Goal: Information Seeking & Learning: Learn about a topic

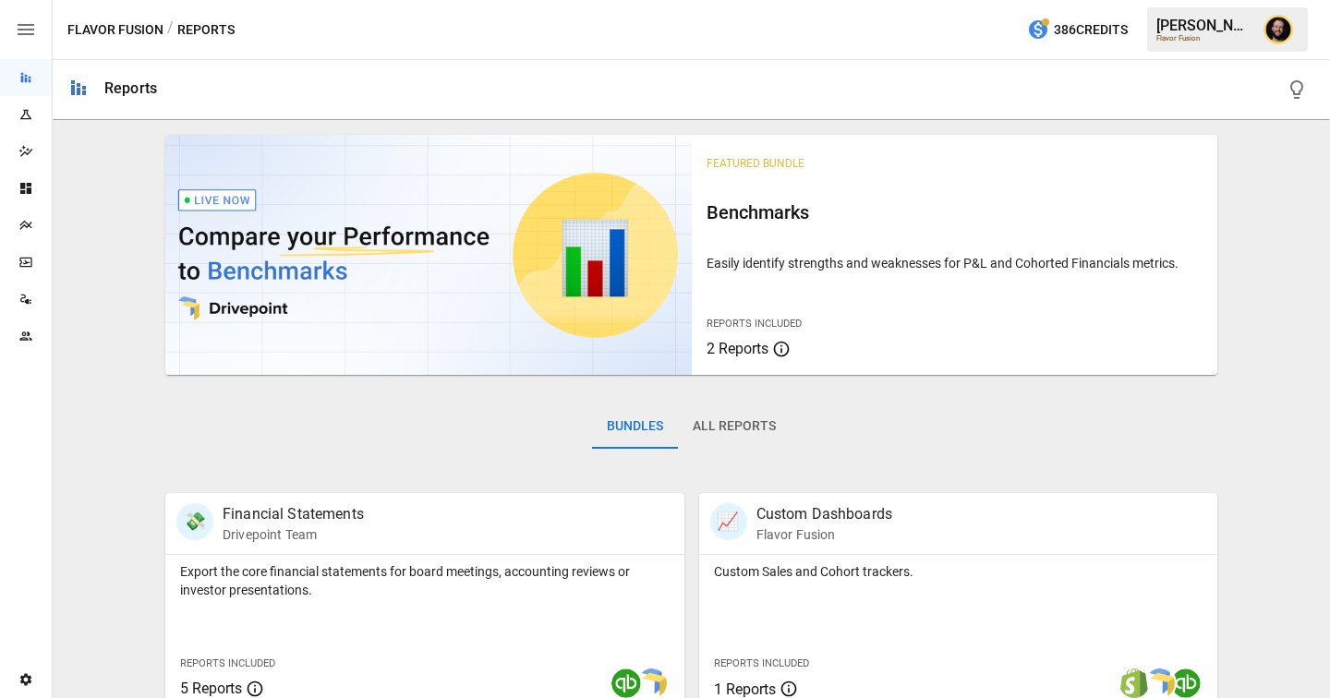
scroll to position [574, 0]
click at [18, 227] on div "Plans" at bounding box center [26, 225] width 52 height 15
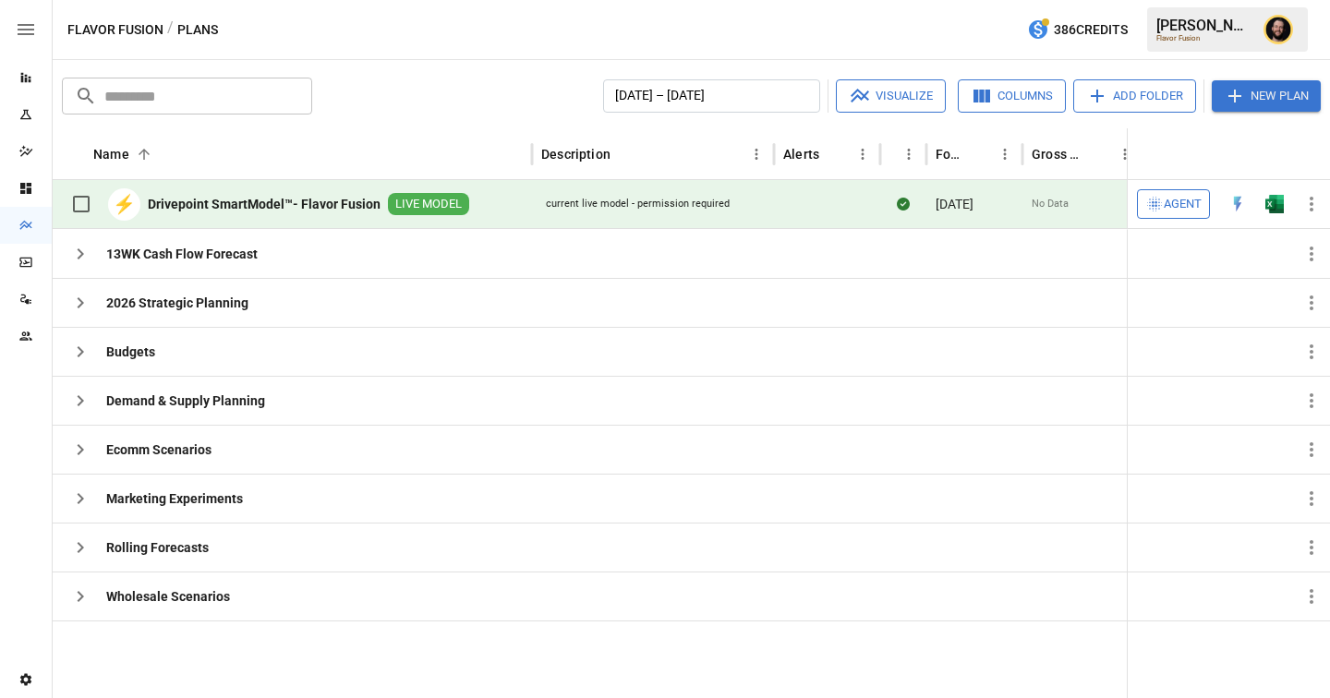
click at [1274, 199] on img "Open in Excel" at bounding box center [1274, 204] width 18 height 18
click at [30, 87] on div "Reports" at bounding box center [26, 77] width 52 height 37
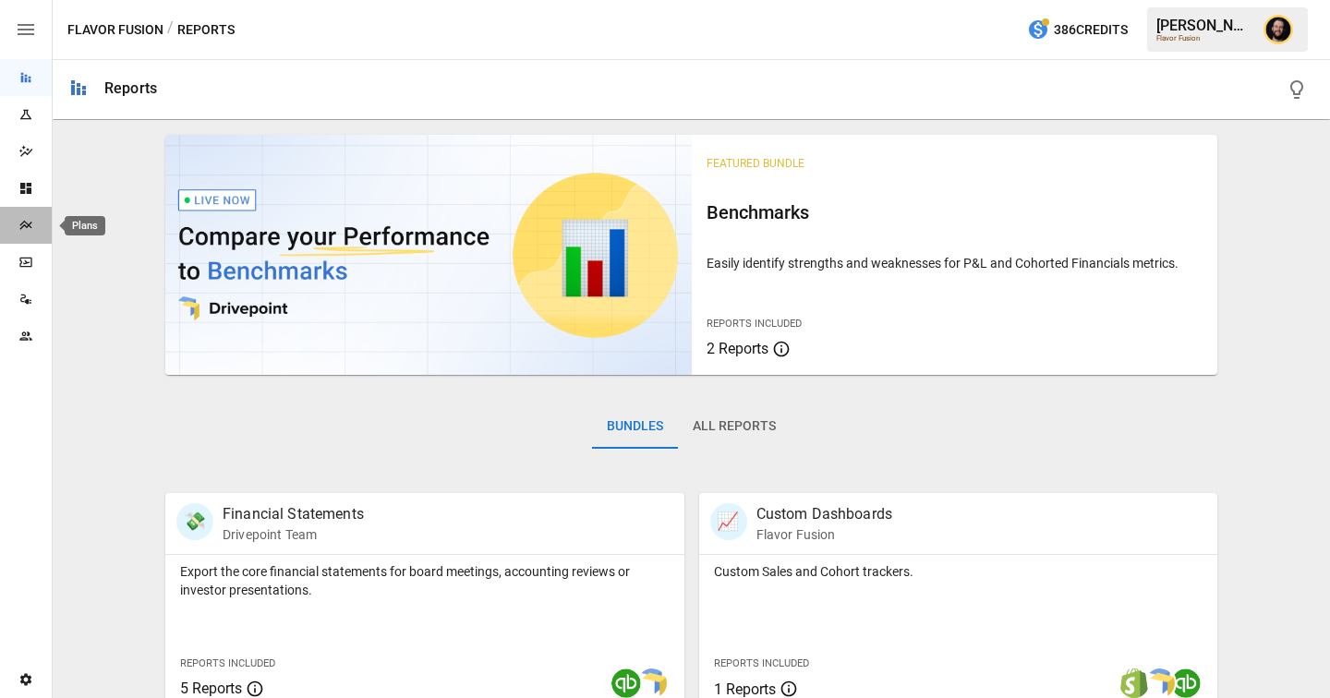
click at [21, 228] on icon "Plans" at bounding box center [25, 225] width 12 height 9
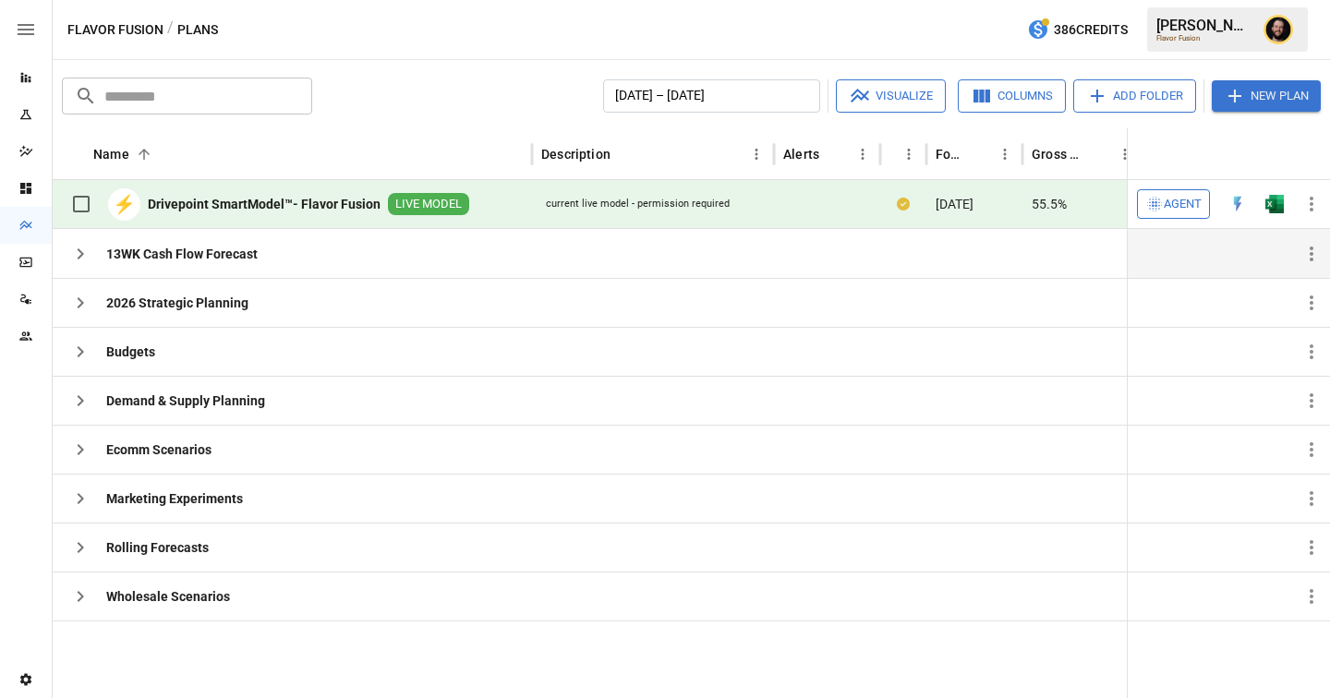
click at [78, 243] on icon "button" at bounding box center [80, 254] width 22 height 22
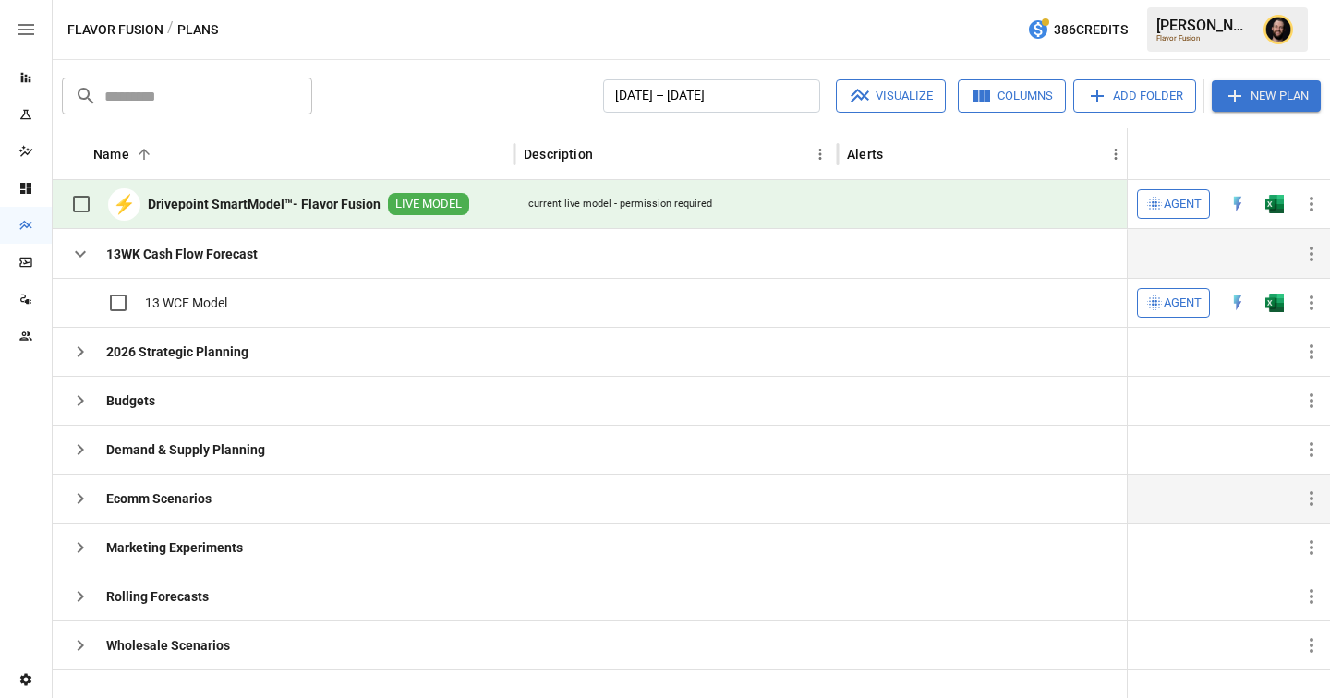
click at [84, 506] on icon "button" at bounding box center [80, 499] width 22 height 22
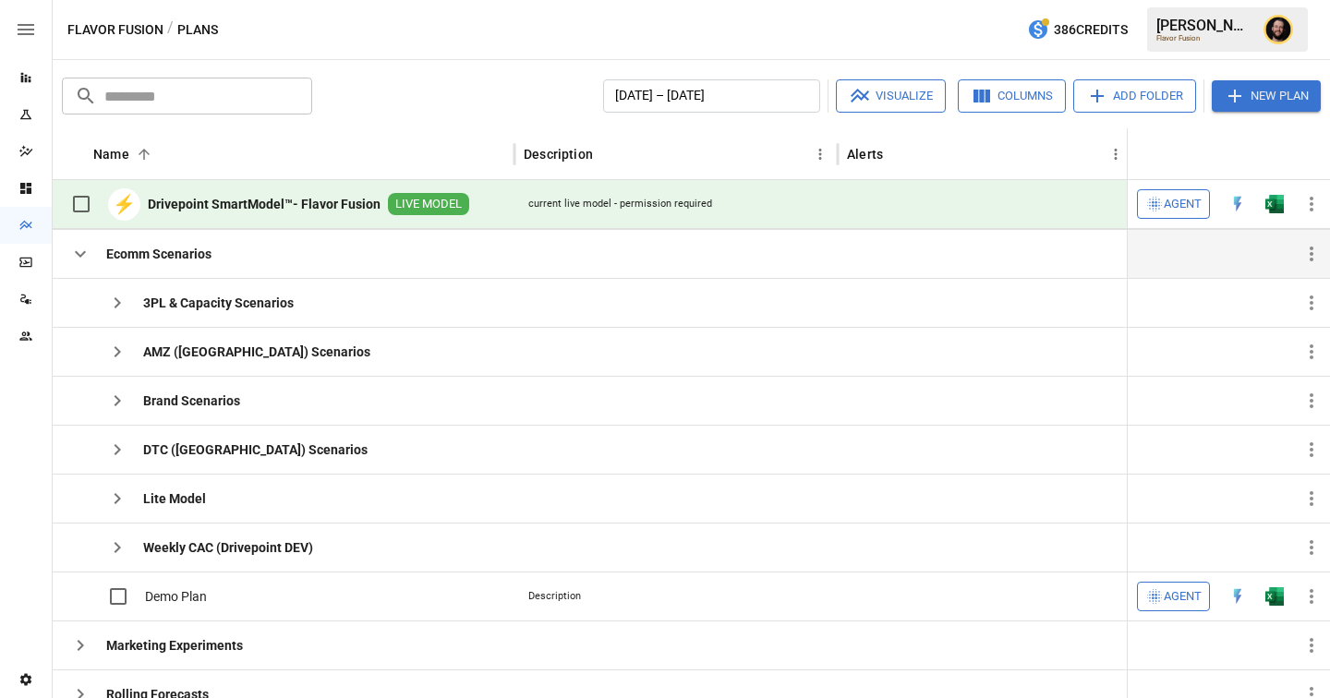
scroll to position [259, 0]
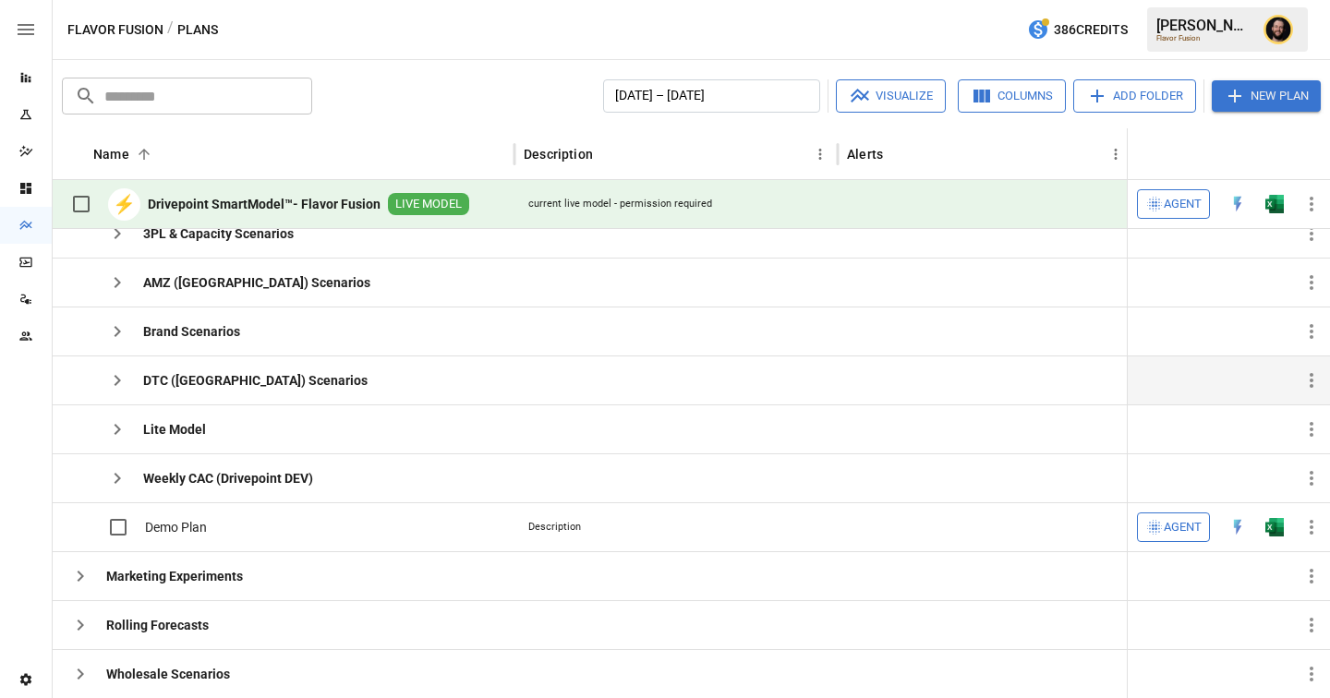
click at [126, 377] on icon "button" at bounding box center [117, 380] width 22 height 22
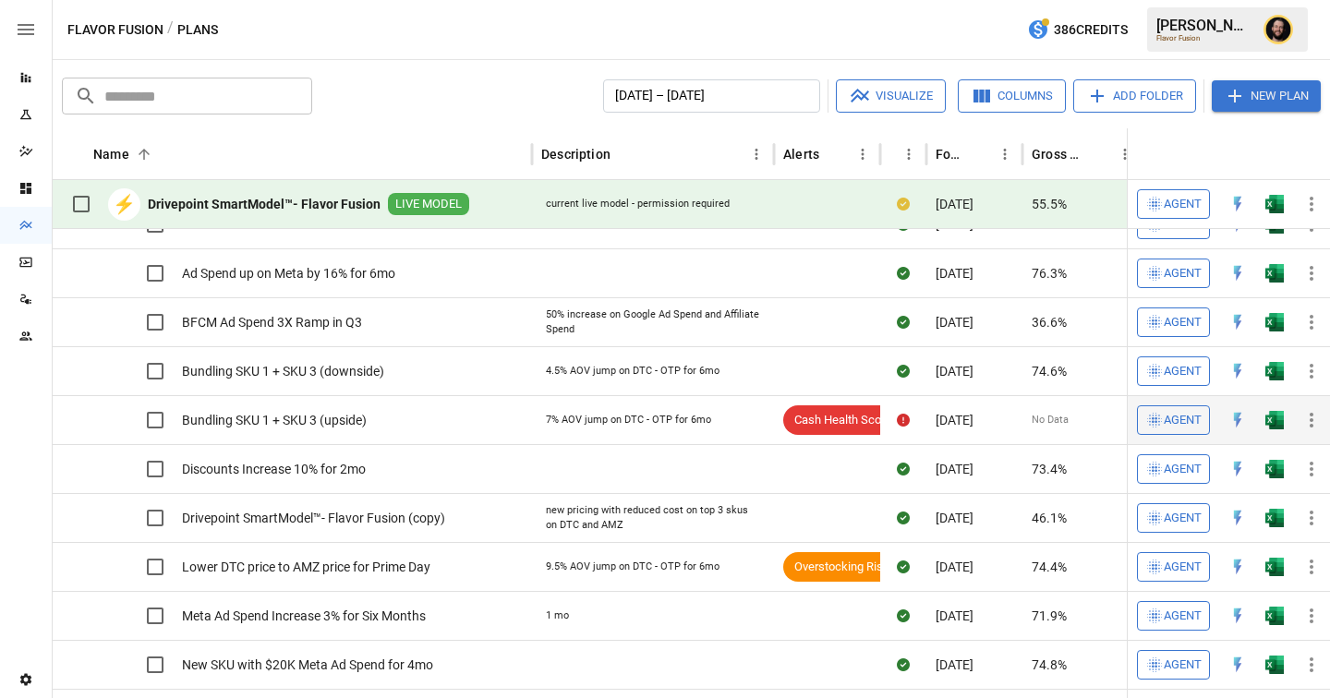
scroll to position [240, 0]
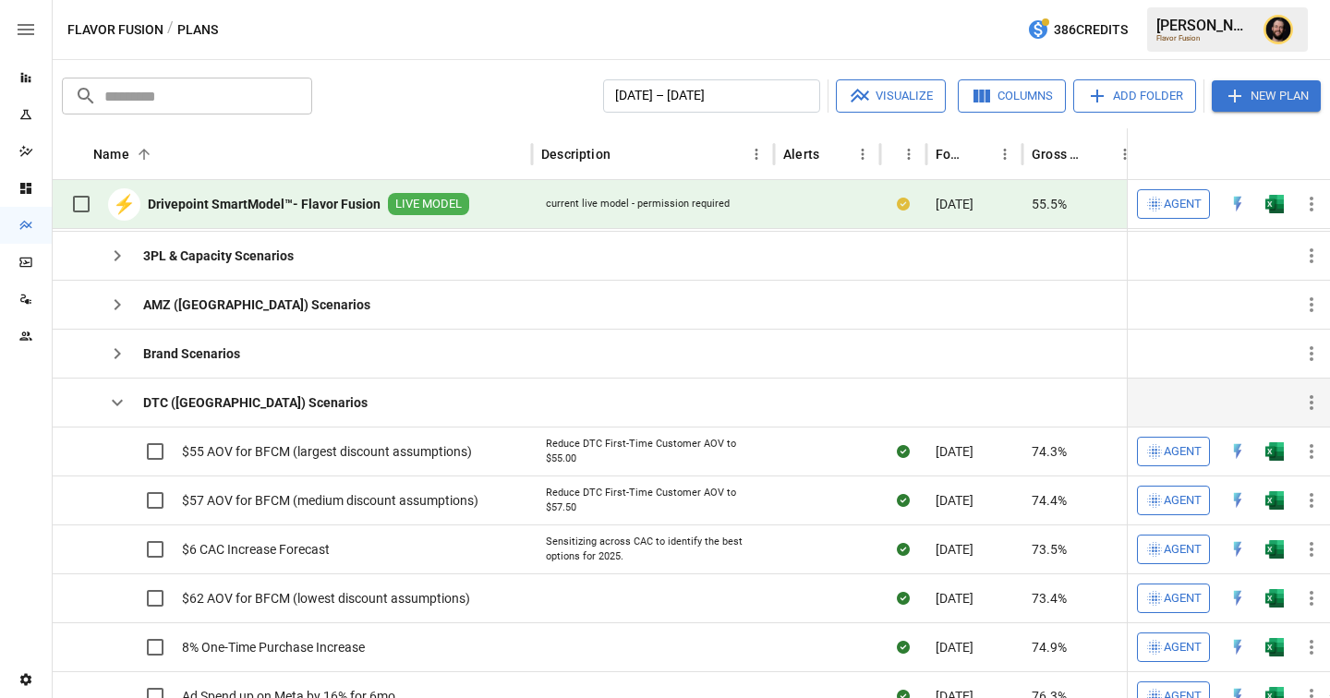
click at [120, 411] on icon "button" at bounding box center [117, 403] width 22 height 22
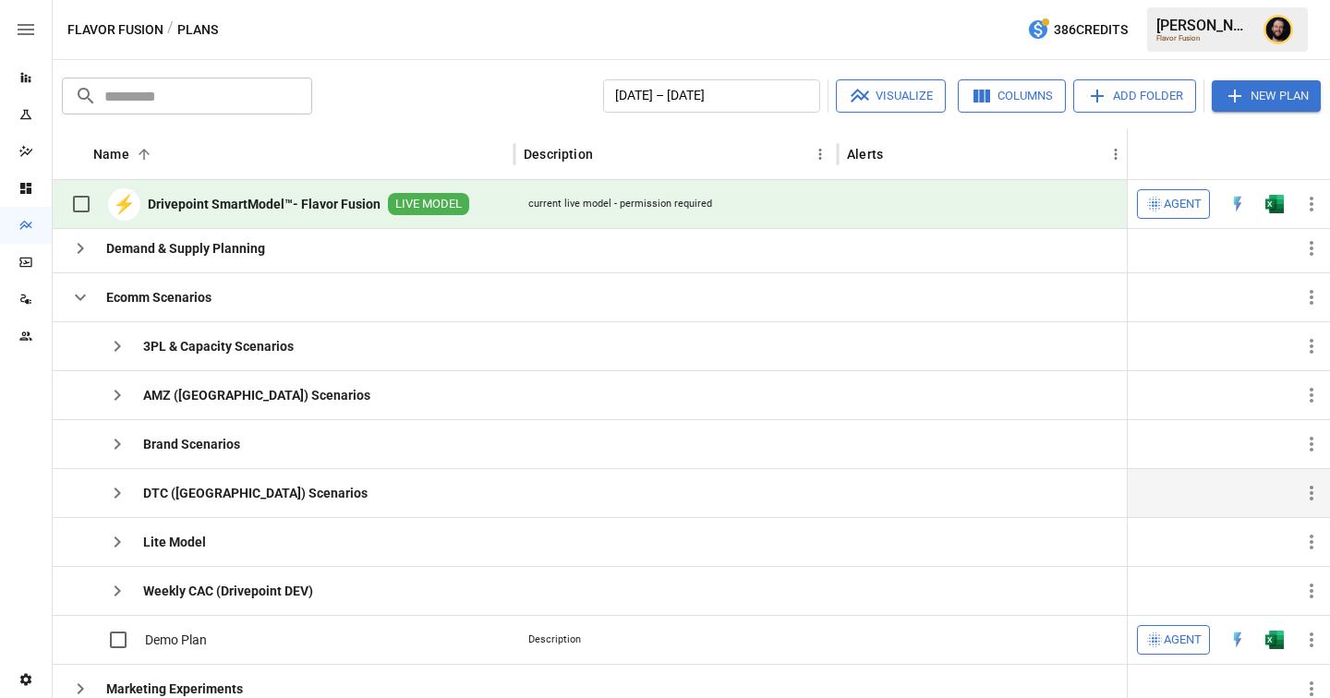
scroll to position [95, 0]
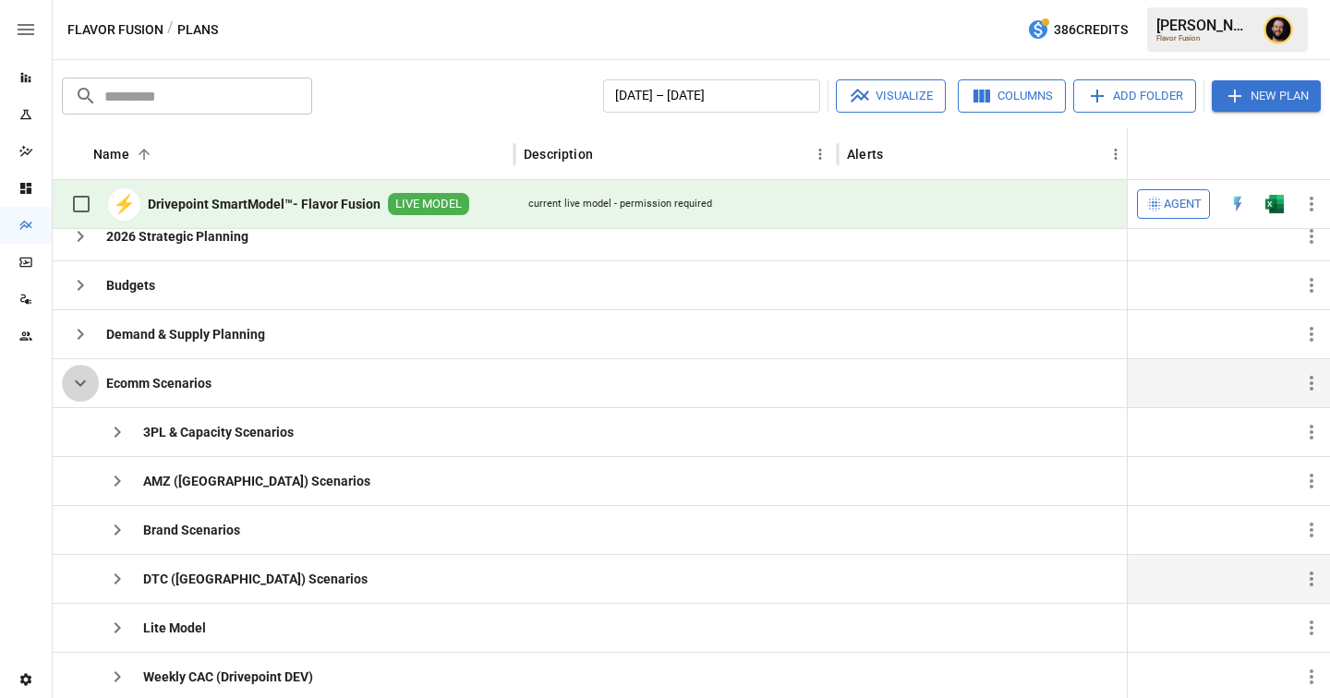
click at [81, 391] on icon "button" at bounding box center [80, 383] width 22 height 22
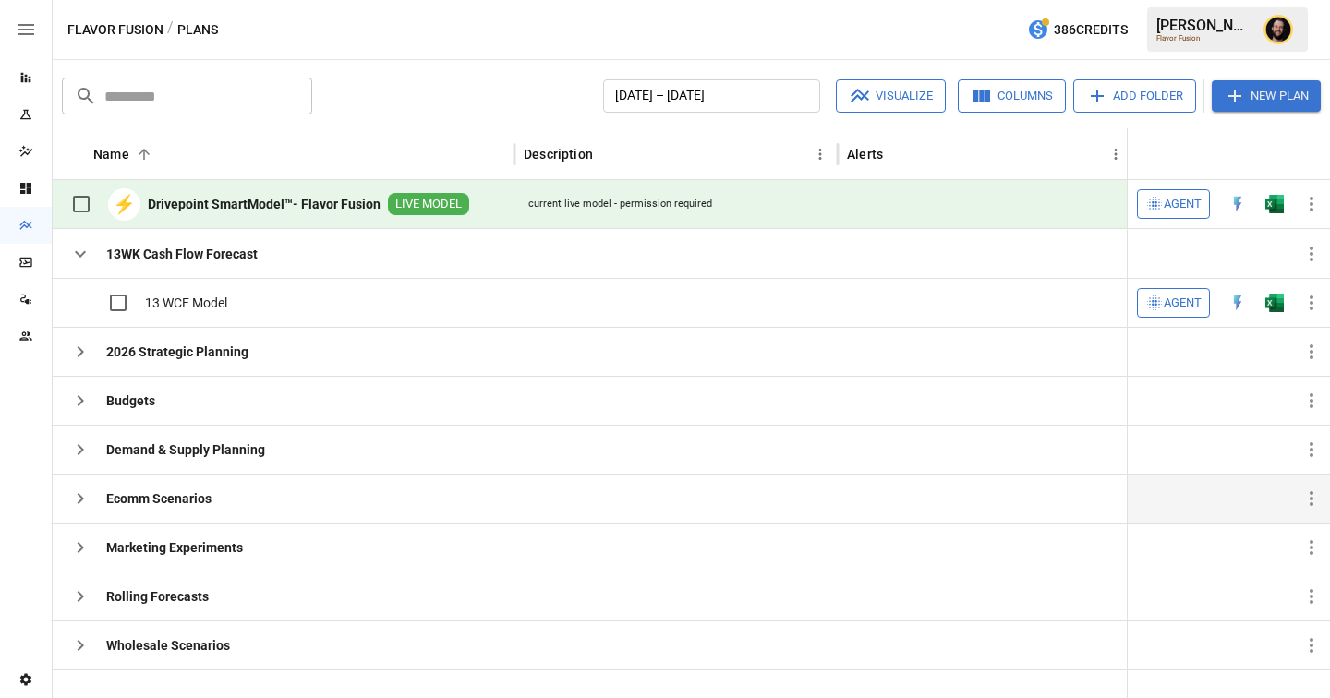
click at [34, 87] on div "Reports" at bounding box center [26, 77] width 52 height 37
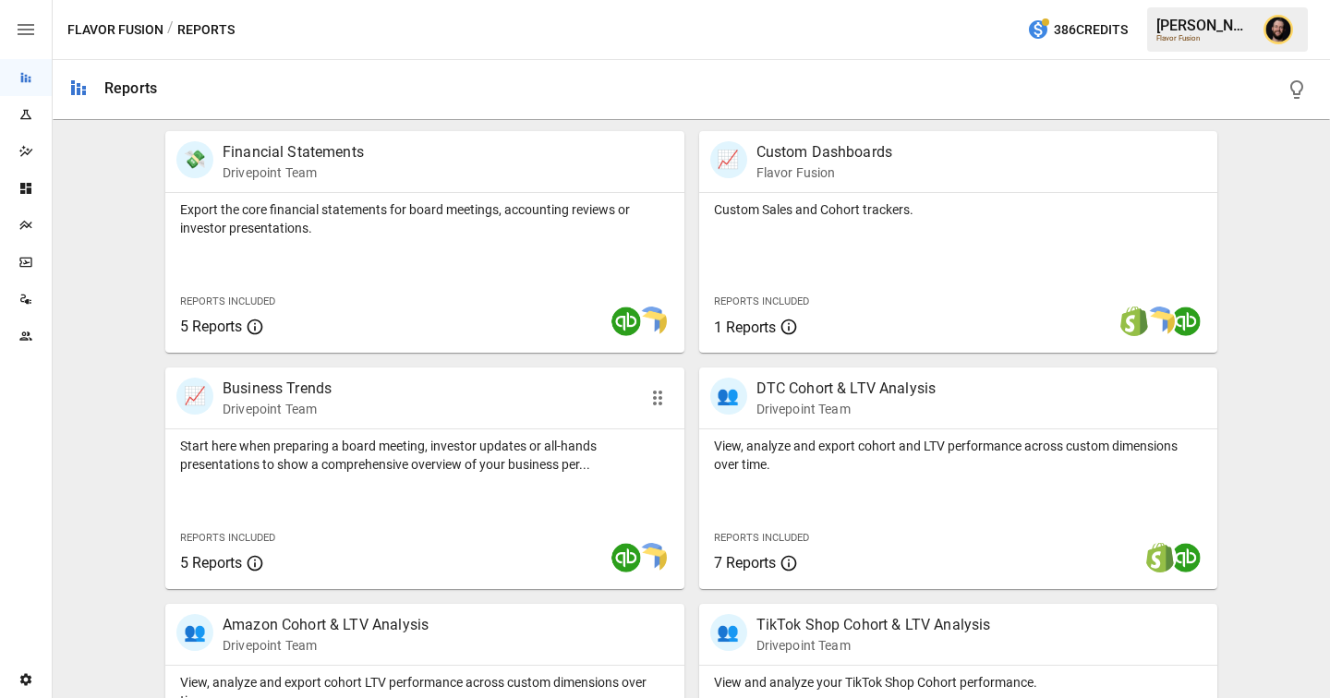
scroll to position [363, 0]
click at [381, 441] on p "Start here when preparing a board meeting, investor updates or all-hands presen…" at bounding box center [424, 454] width 489 height 37
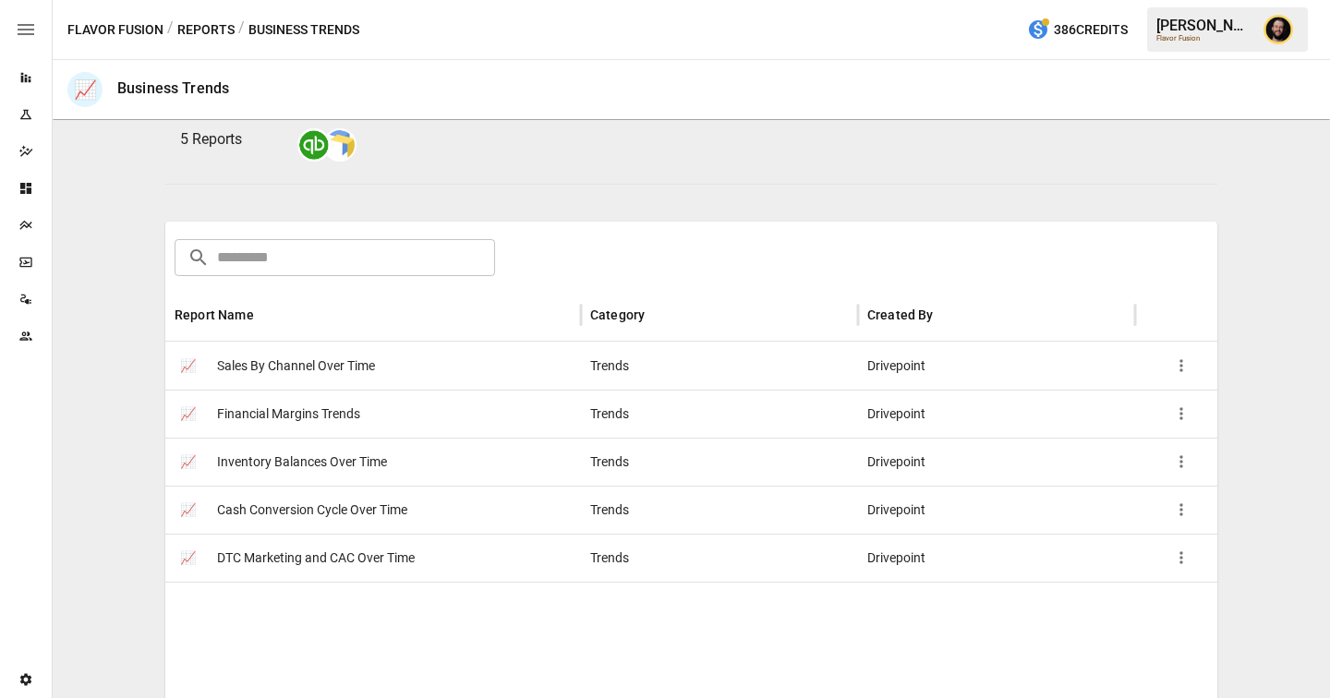
scroll to position [202, 0]
click at [197, 30] on button "Reports" at bounding box center [205, 29] width 57 height 23
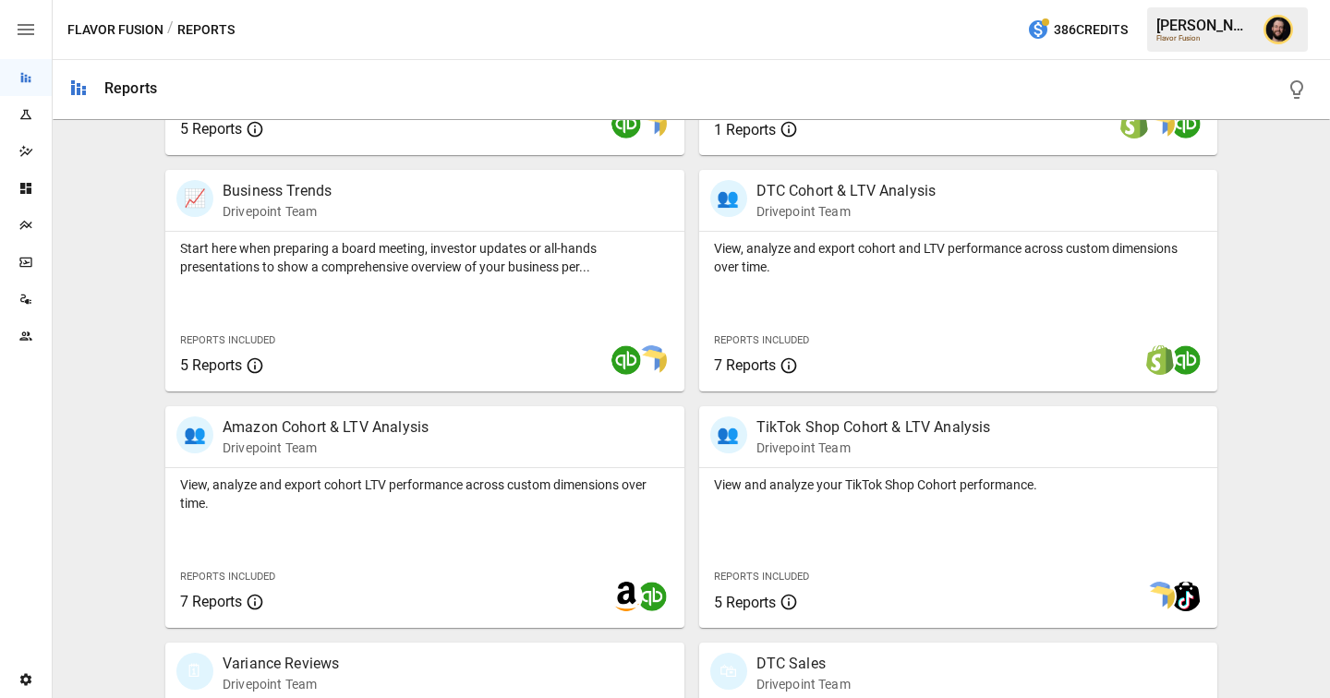
scroll to position [562, 0]
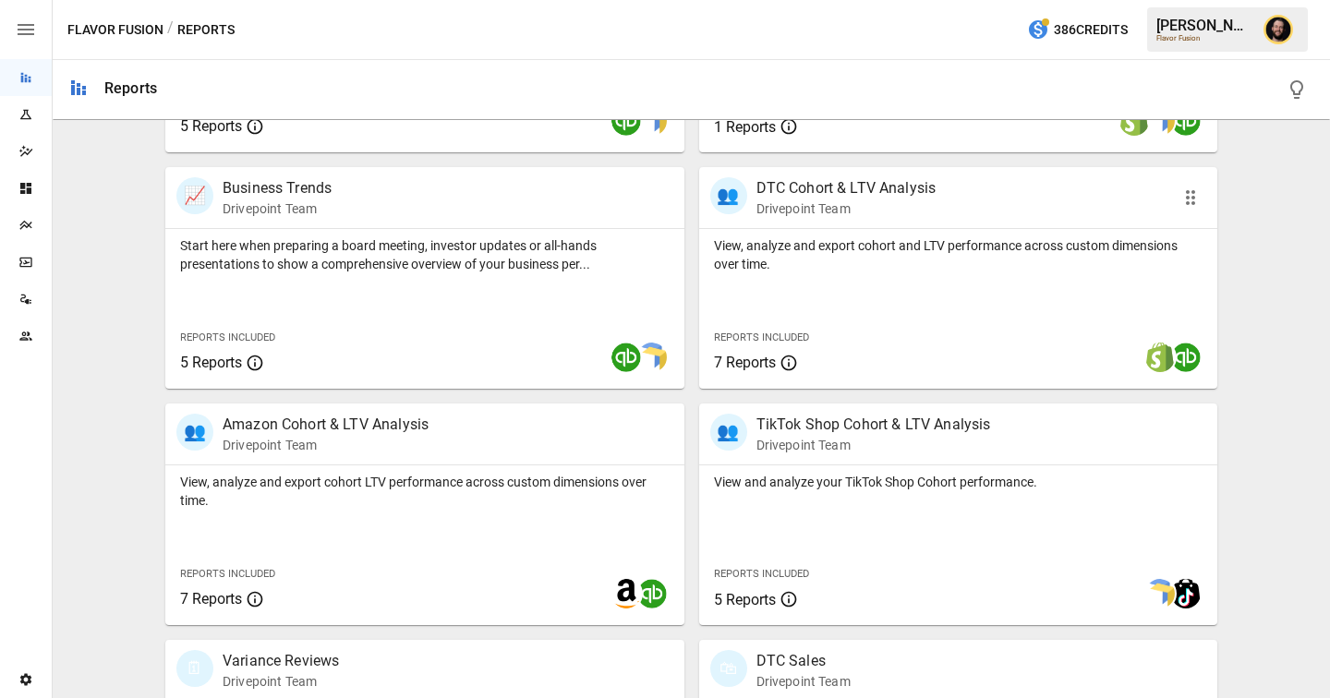
click at [793, 272] on p "View, analyze and export cohort and LTV performance across custom dimensions ov…" at bounding box center [958, 254] width 489 height 37
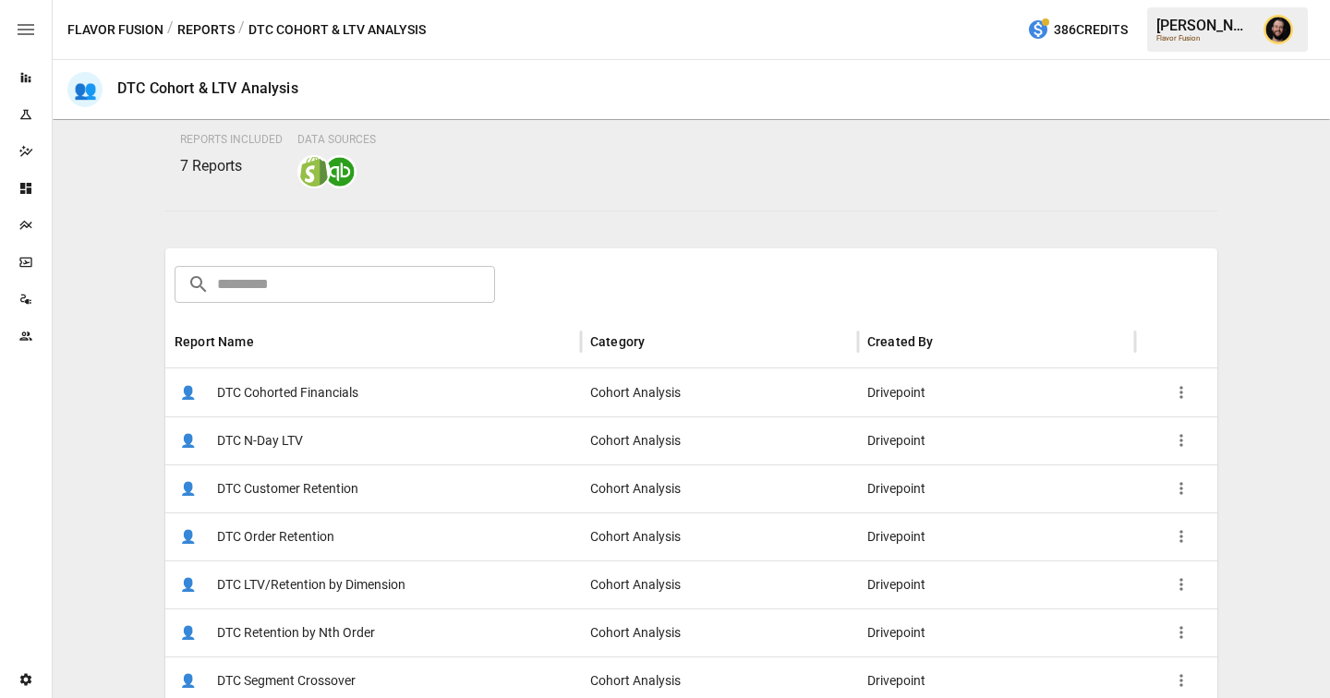
scroll to position [172, 0]
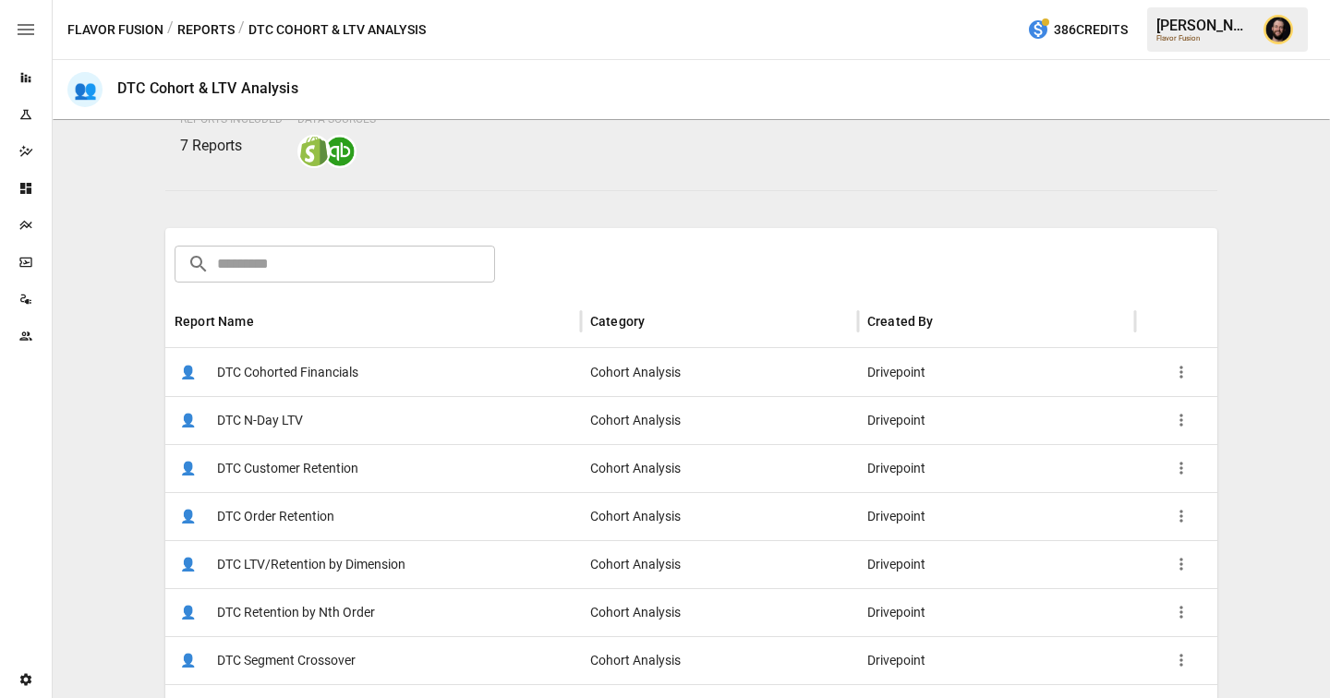
click at [405, 573] on span "DTC LTV/Retention by Dimension" at bounding box center [311, 564] width 188 height 47
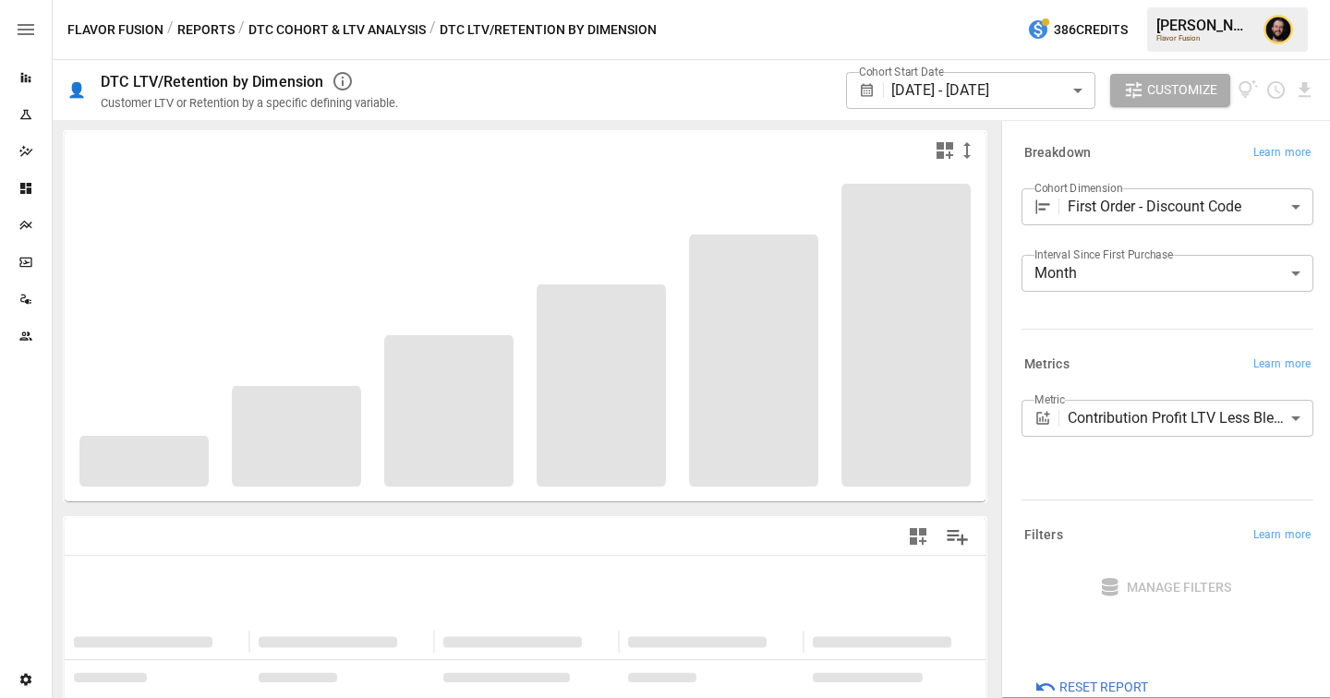
click at [186, 29] on button "Reports" at bounding box center [205, 29] width 57 height 23
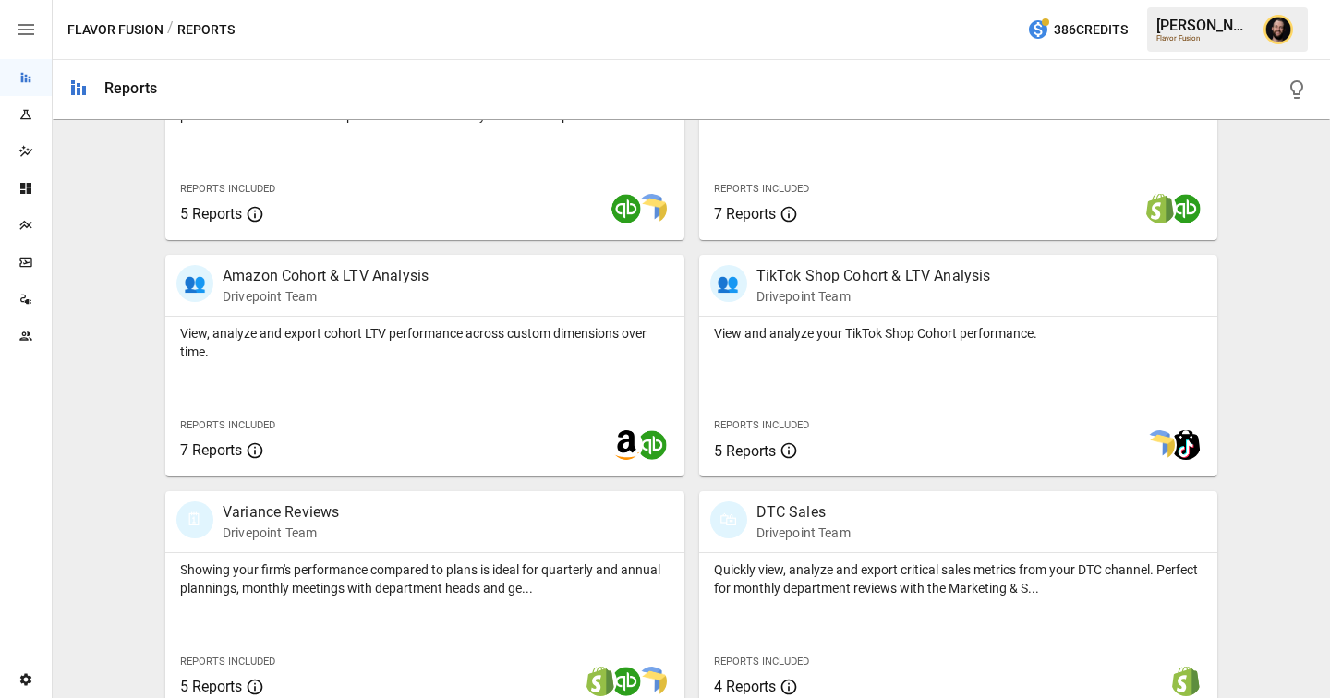
scroll to position [542, 0]
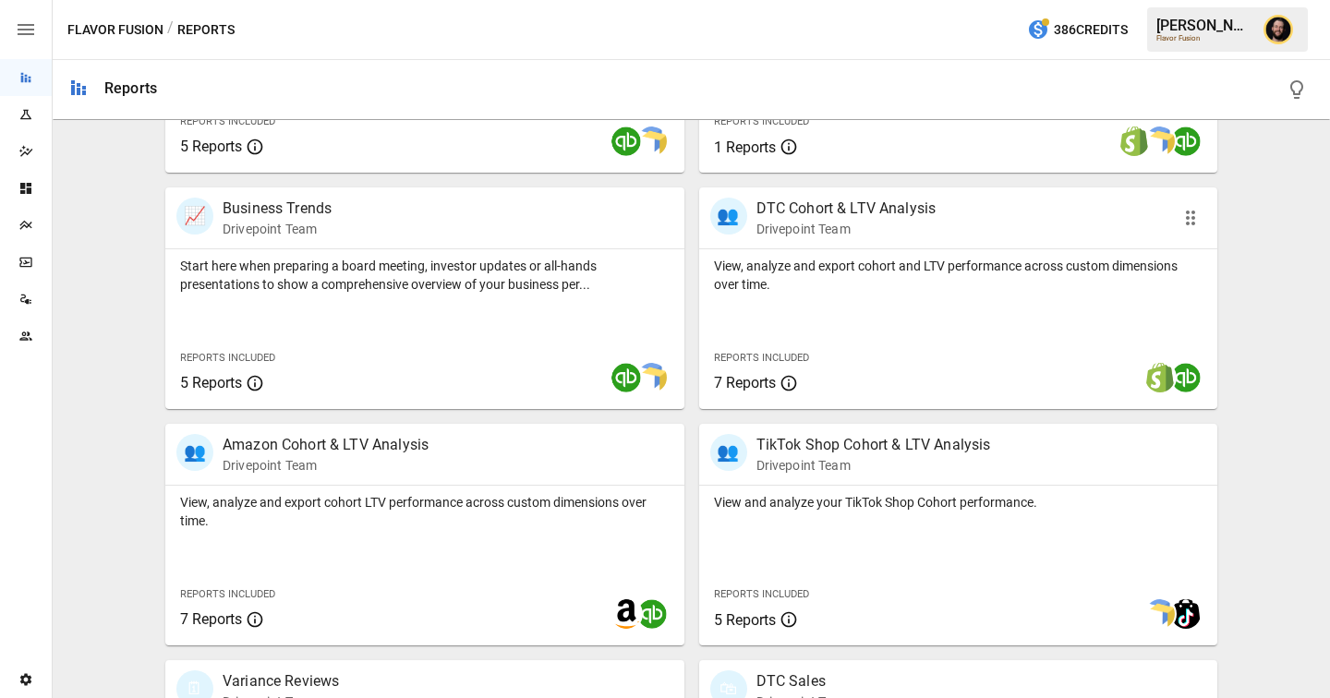
click at [858, 312] on div "View, analyze and export cohort and LTV performance across custom dimensions ov…" at bounding box center [958, 329] width 519 height 160
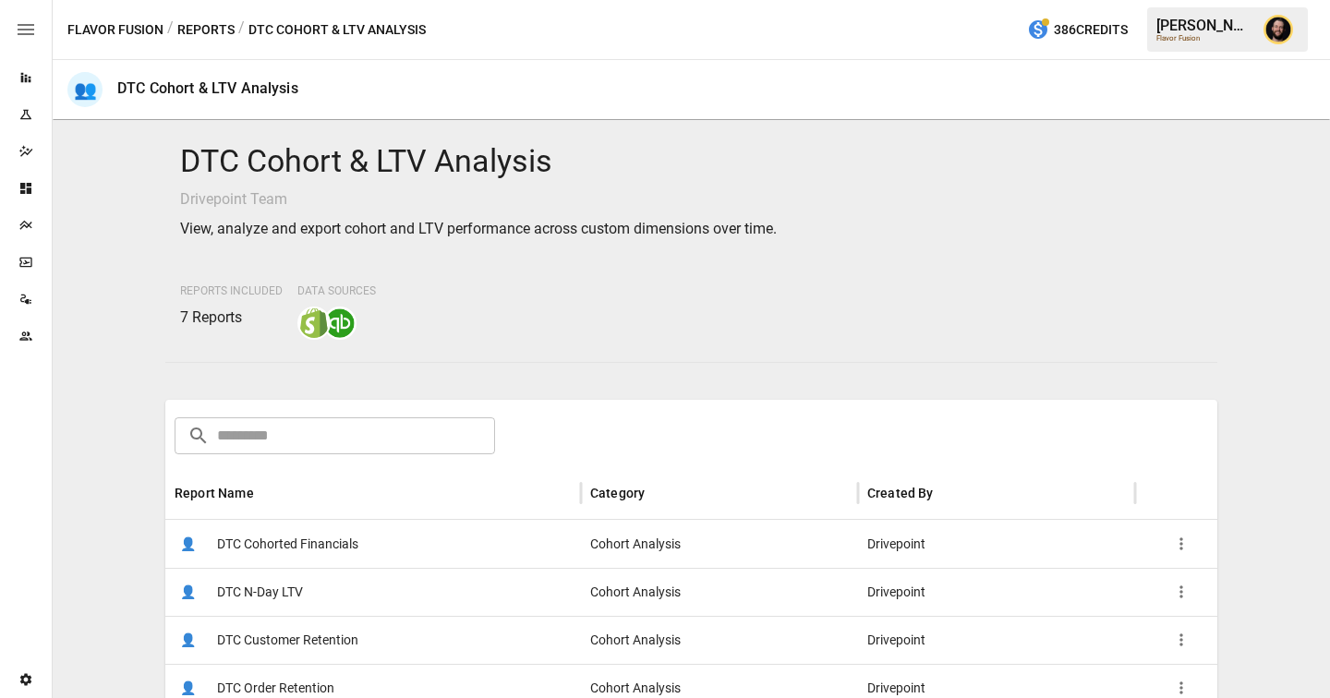
click at [297, 535] on span "DTC Cohorted Financials" at bounding box center [287, 544] width 141 height 47
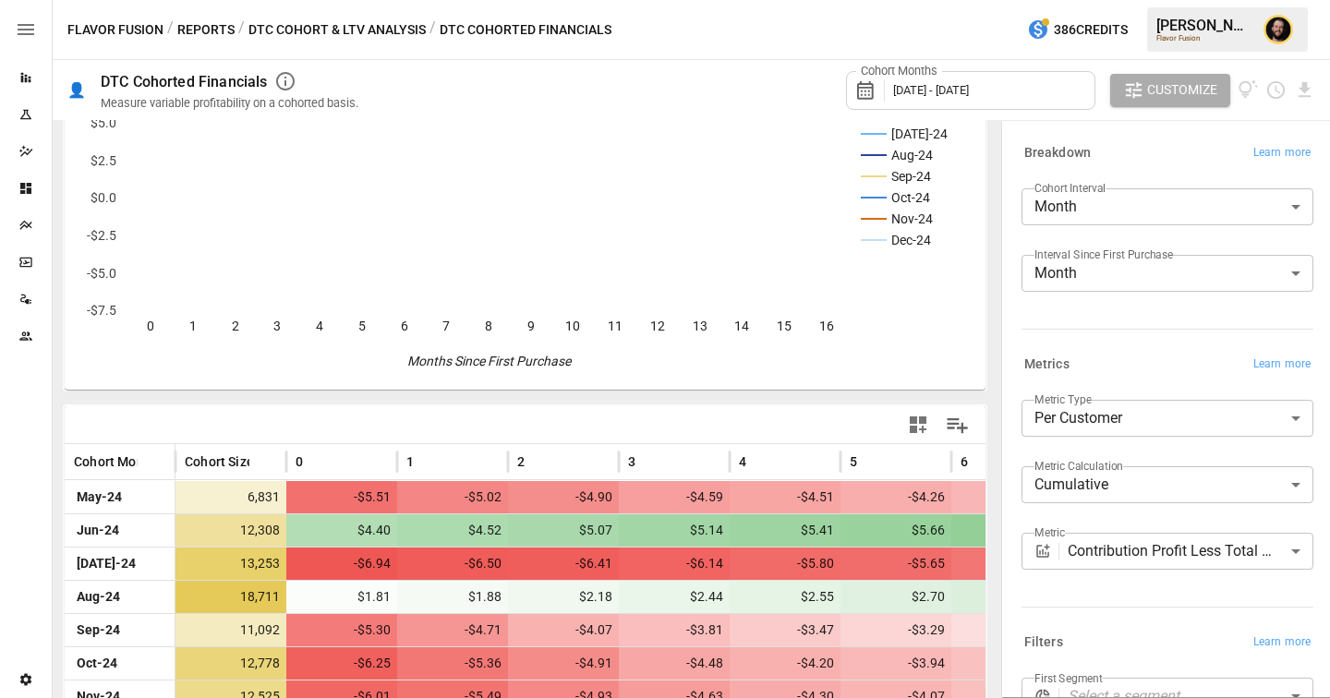
scroll to position [113, 0]
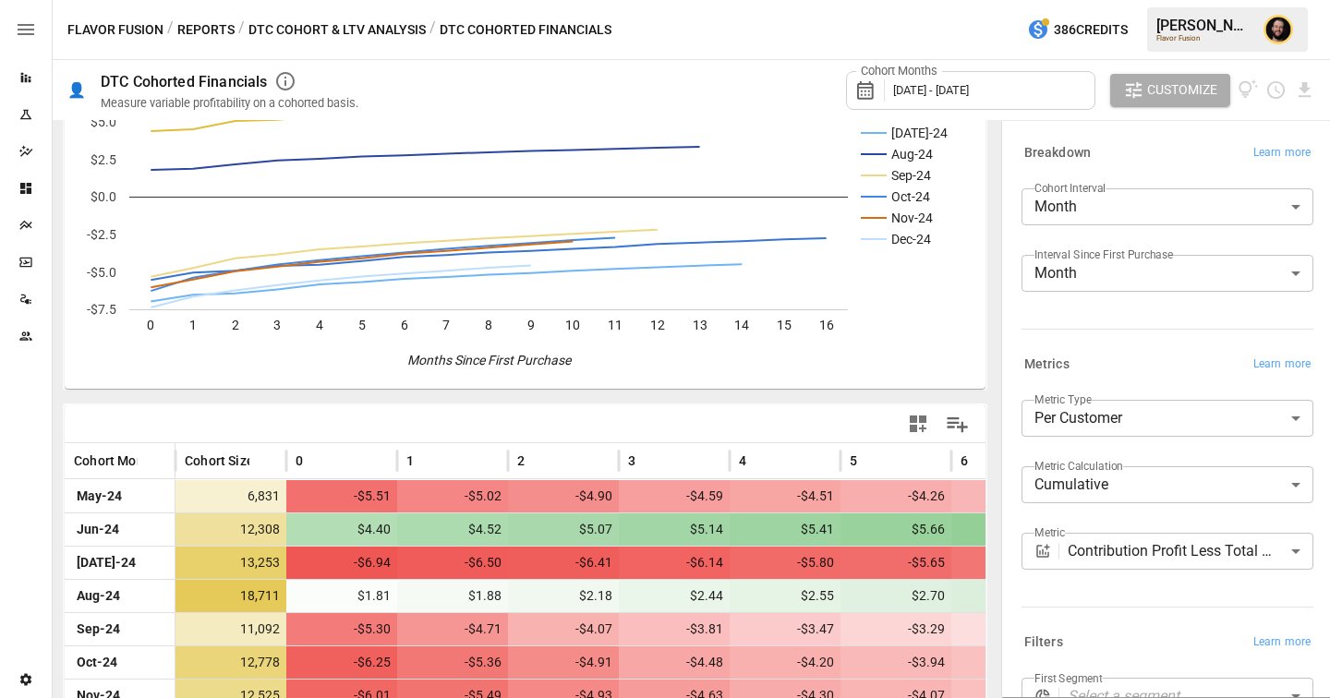
click at [1103, 0] on body "Reports Experiments Dazzler Studio Dashboards Plans SmartModel ™ Data Sources T…" at bounding box center [665, 0] width 1330 height 0
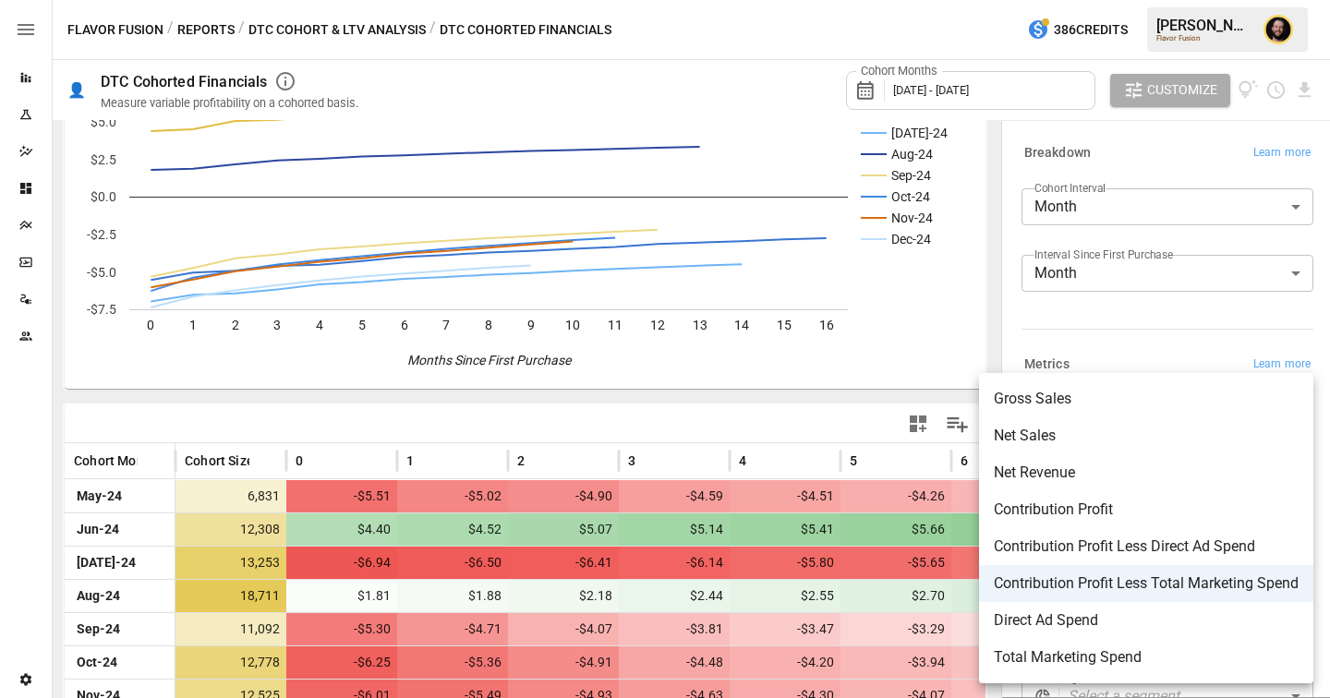
click at [1064, 467] on span "Net Revenue" at bounding box center [1146, 473] width 305 height 22
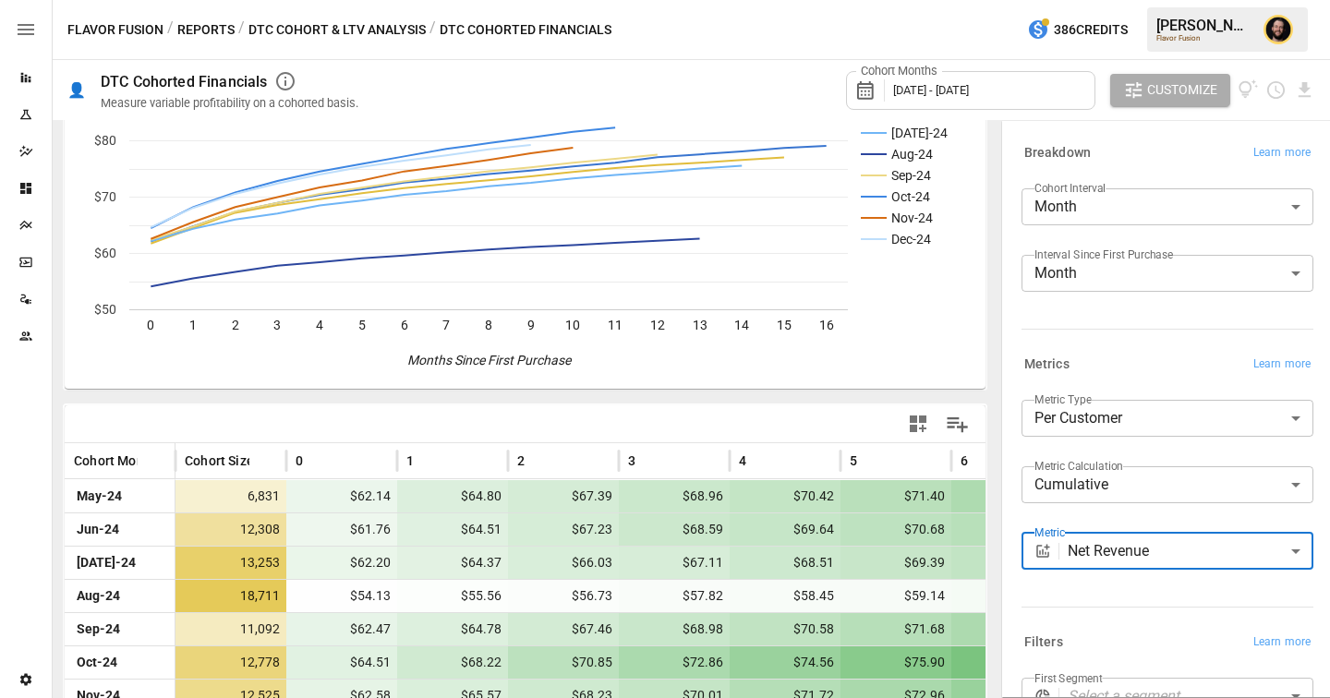
scroll to position [179, 0]
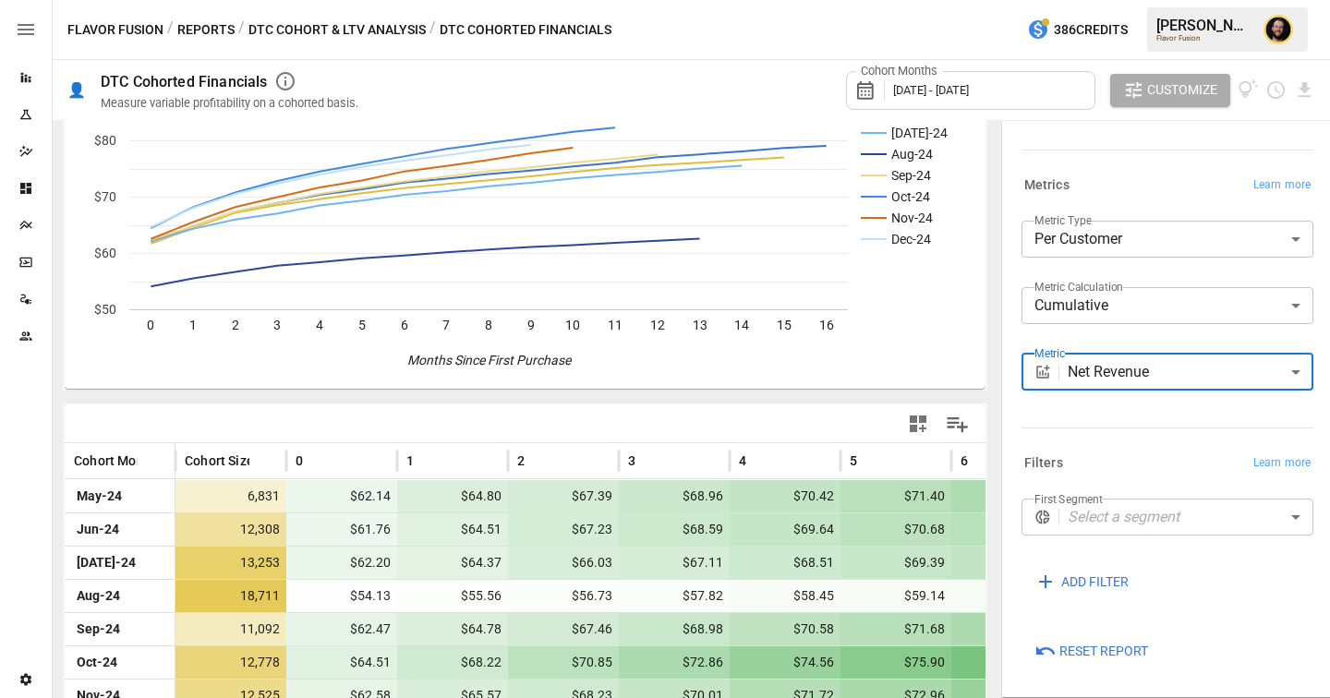
click at [1105, 0] on body "Reports Experiments Dazzler Studio Dashboards Plans SmartModel ™ Data Sources T…" at bounding box center [665, 0] width 1330 height 0
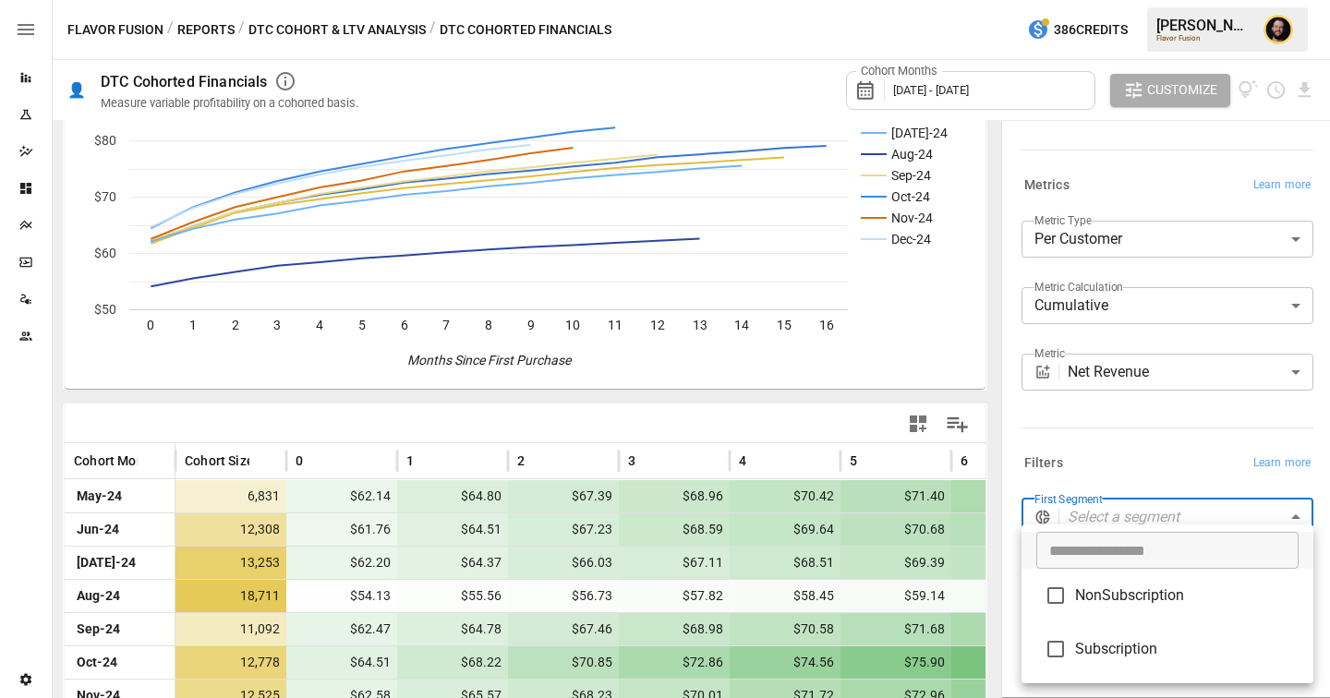
click at [1094, 474] on div at bounding box center [665, 349] width 1330 height 698
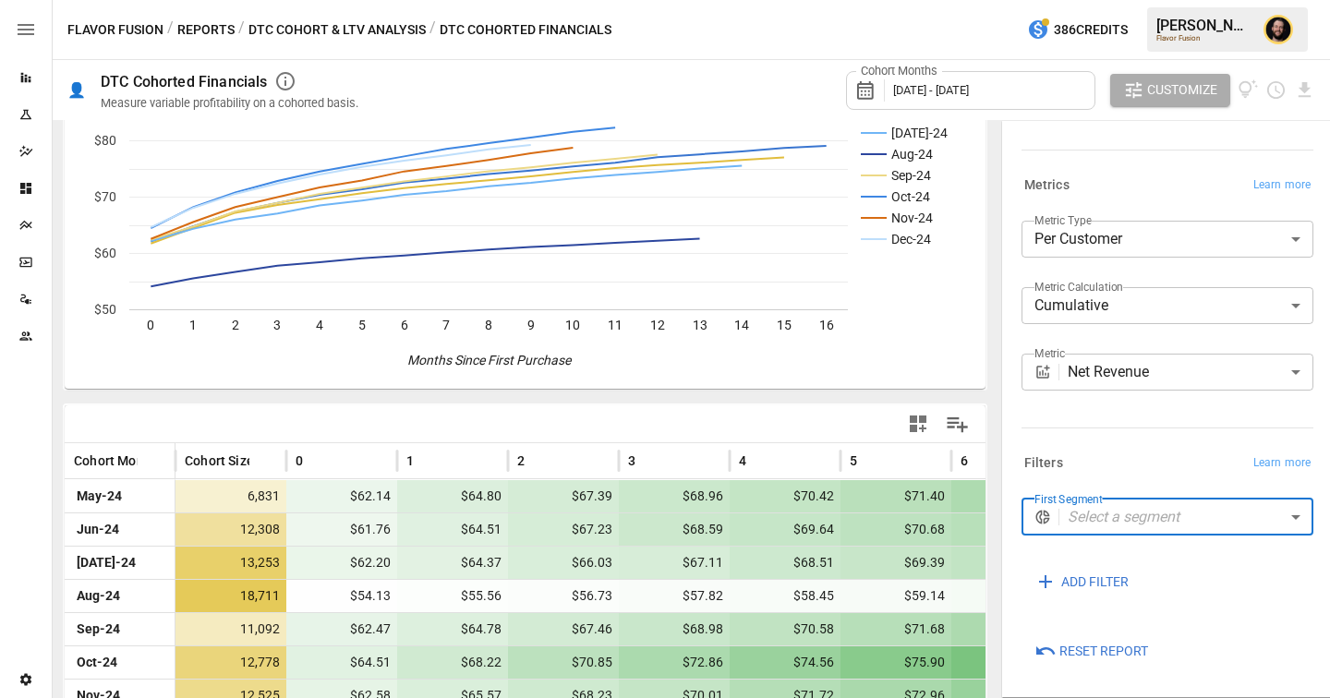
click at [1117, 0] on body "Reports Experiments Dazzler Studio Dashboards Plans SmartModel ™ Data Sources T…" at bounding box center [665, 0] width 1330 height 0
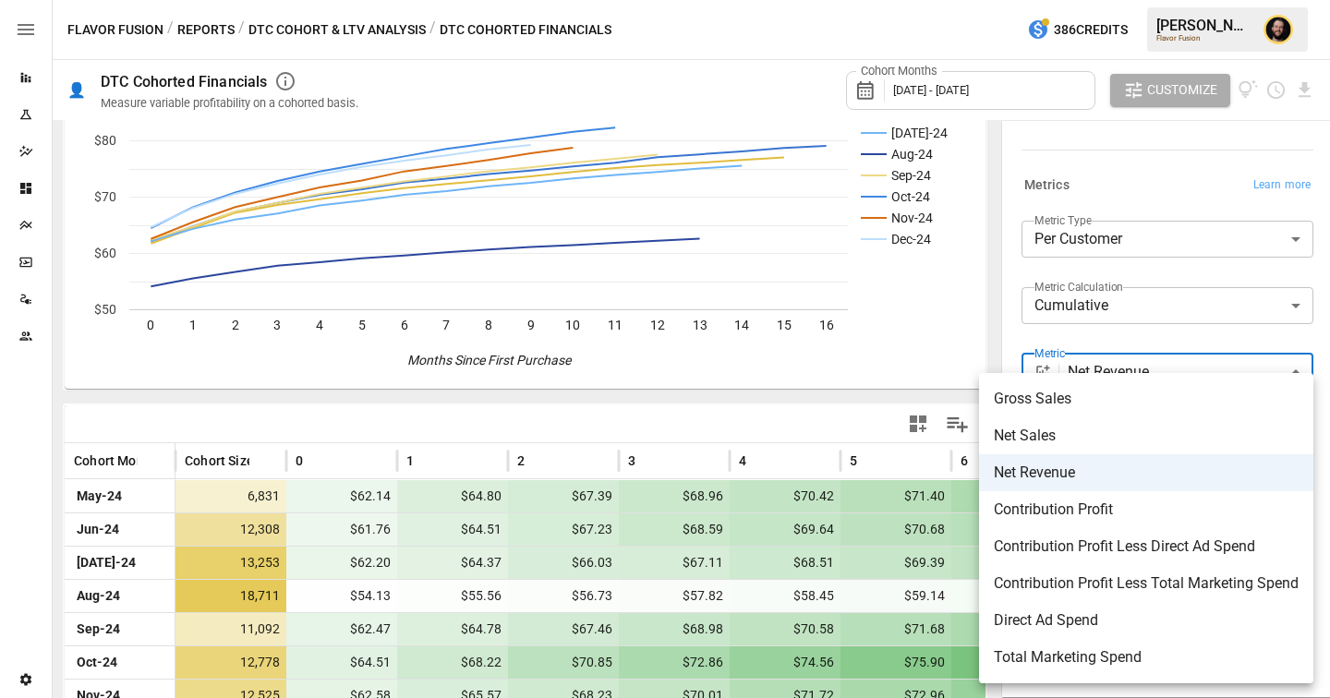
click at [677, 418] on div at bounding box center [665, 349] width 1330 height 698
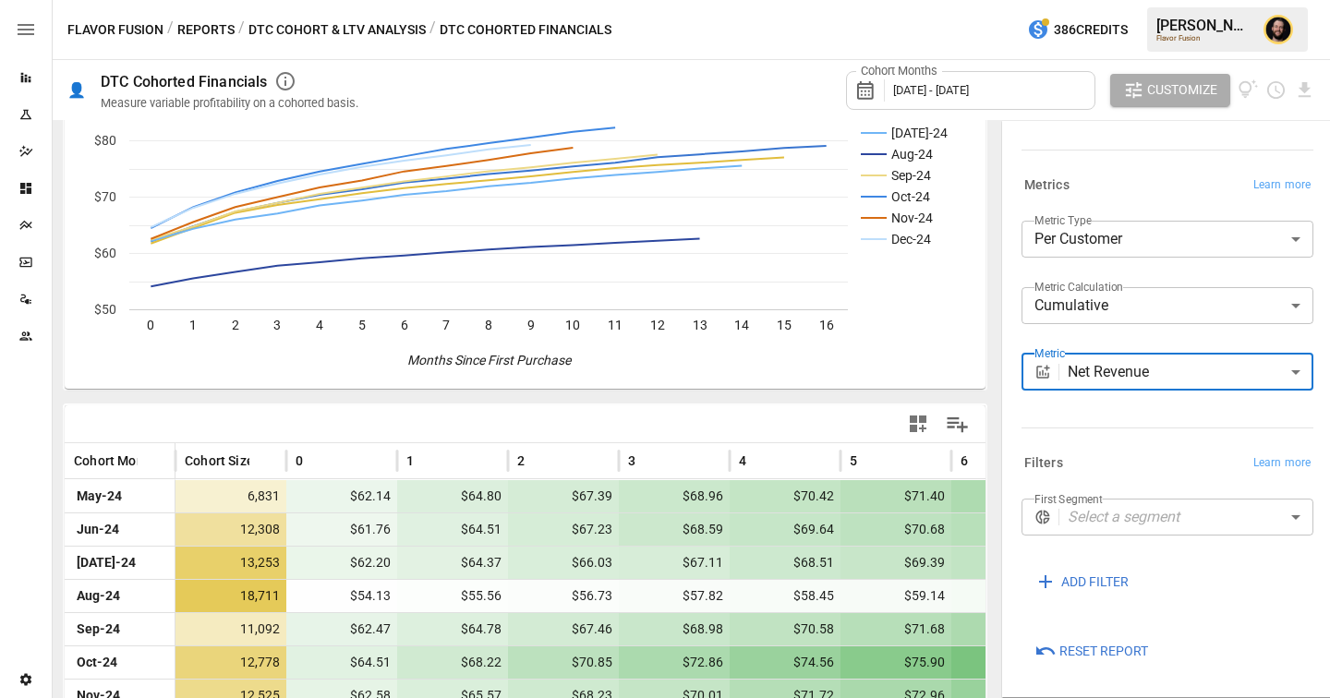
click at [1126, 0] on body "Reports Experiments Dazzler Studio Dashboards Plans SmartModel ™ Data Sources T…" at bounding box center [665, 0] width 1330 height 0
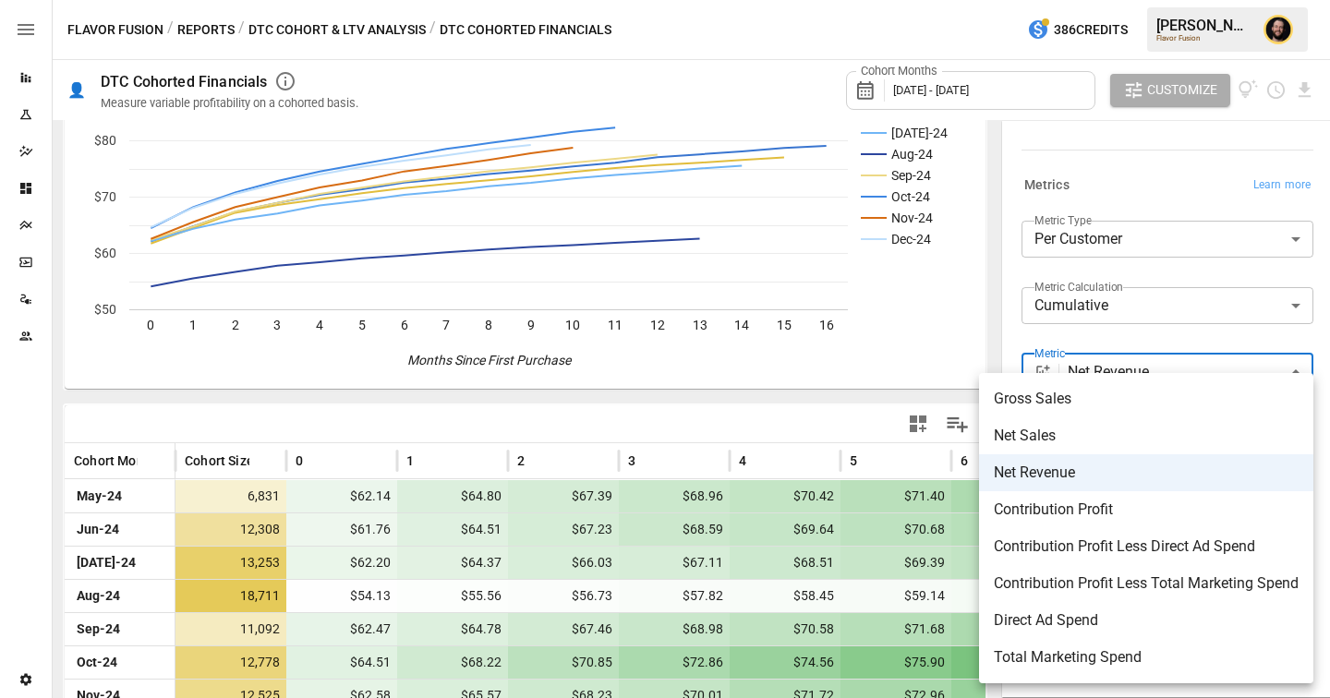
click at [1069, 512] on span "Contribution Profit" at bounding box center [1146, 510] width 305 height 22
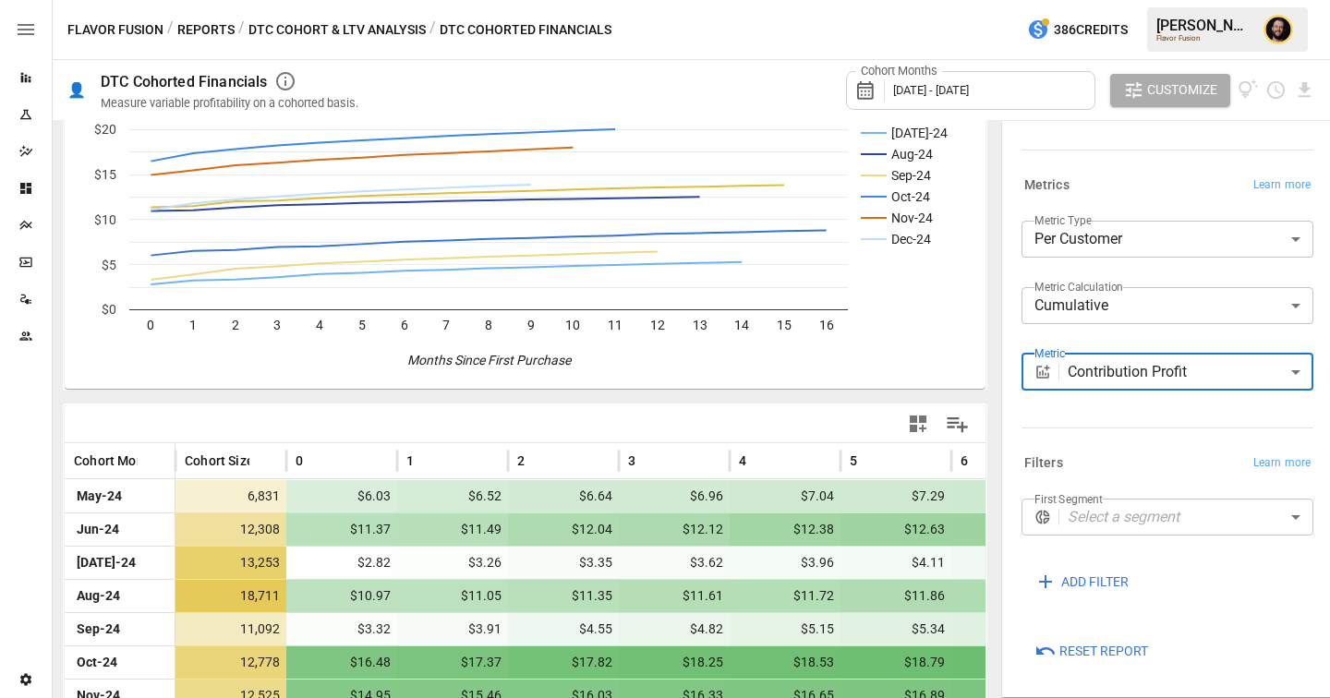
scroll to position [201, 0]
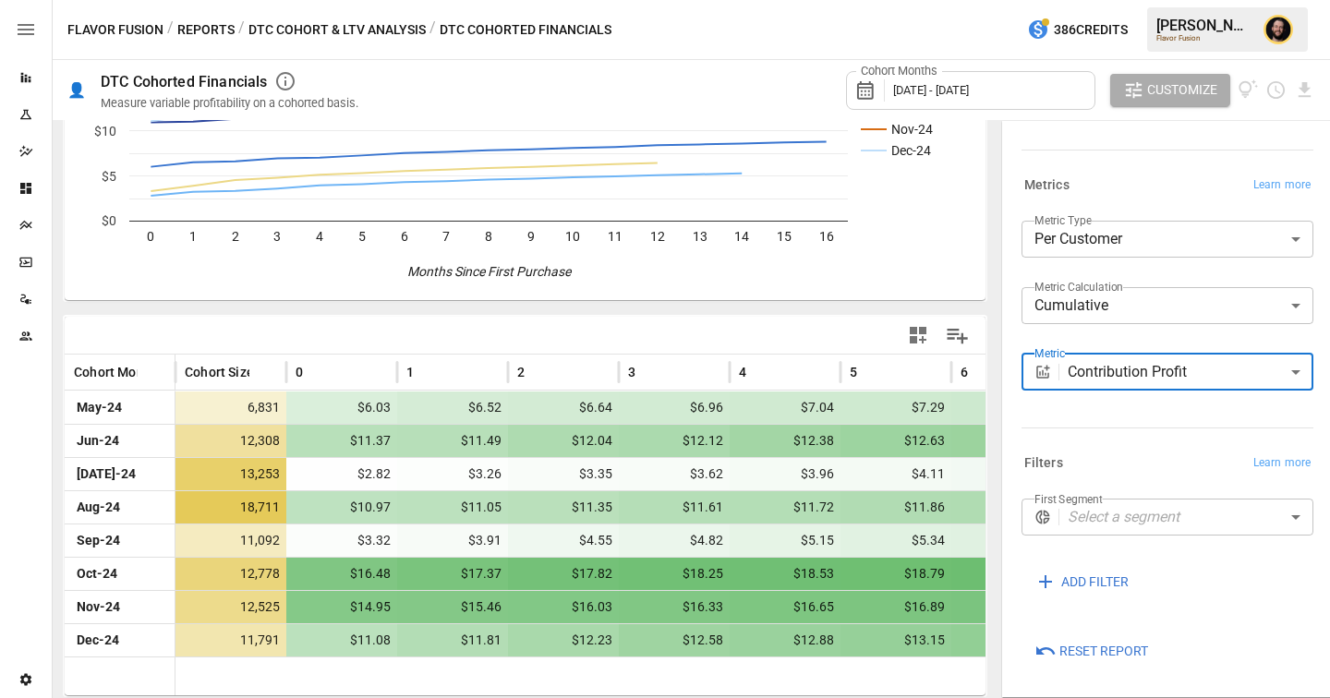
click at [1139, 0] on body "Reports Experiments Dazzler Studio Dashboards Plans SmartModel ™ Data Sources T…" at bounding box center [665, 0] width 1330 height 0
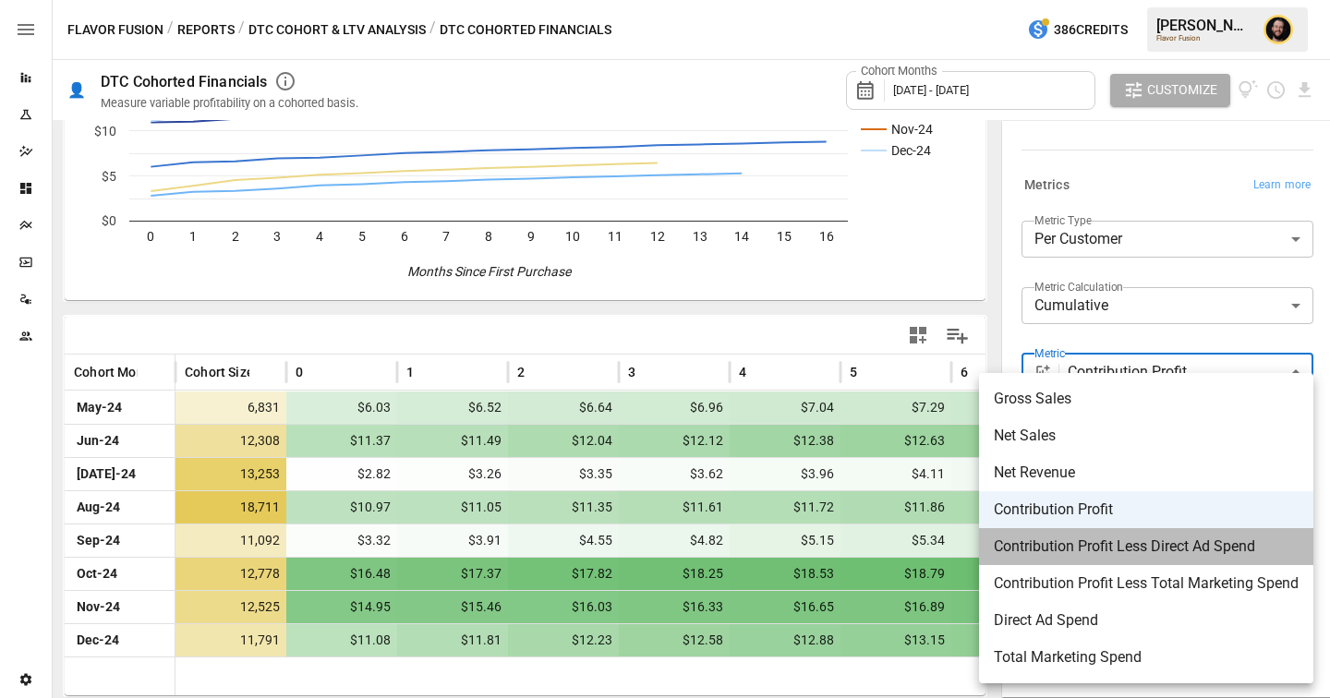
click at [1082, 543] on span "Contribution Profit Less Direct Ad Spend" at bounding box center [1146, 547] width 305 height 22
type input "**********"
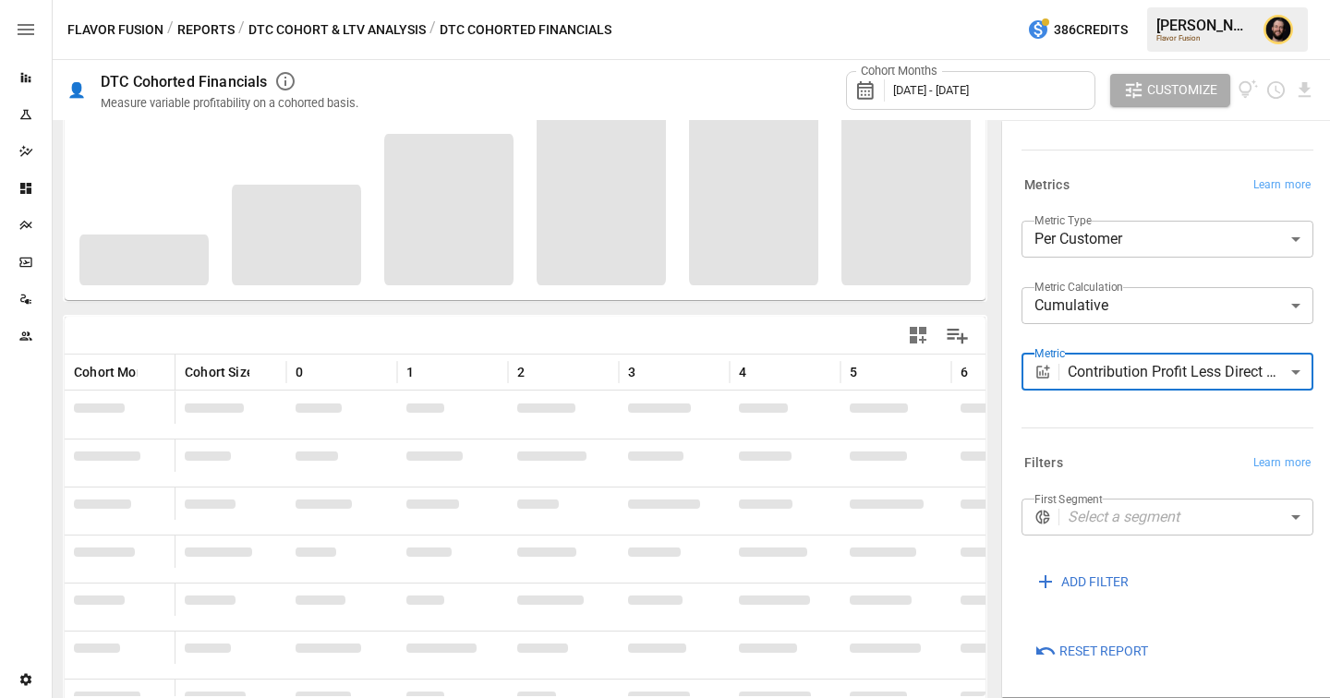
scroll to position [201, 0]
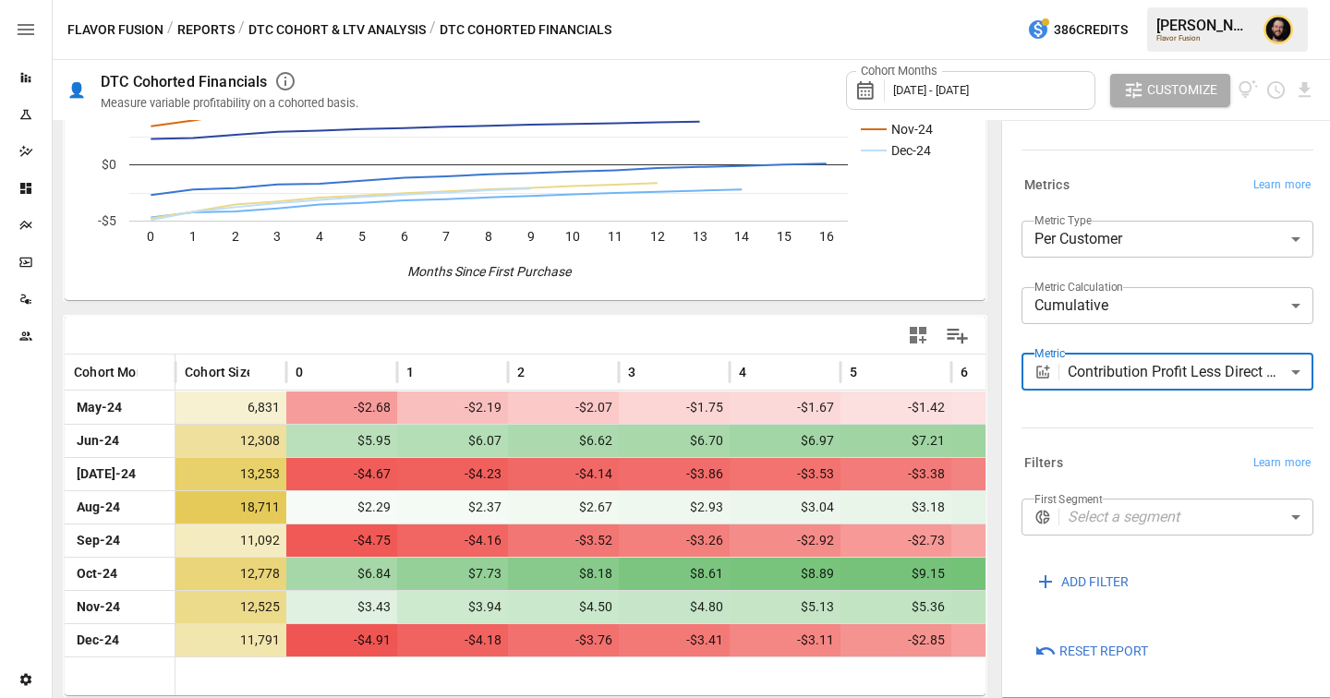
click at [1175, 0] on body "Reports Experiments Dazzler Studio Dashboards Plans SmartModel ™ Data Sources T…" at bounding box center [665, 0] width 1330 height 0
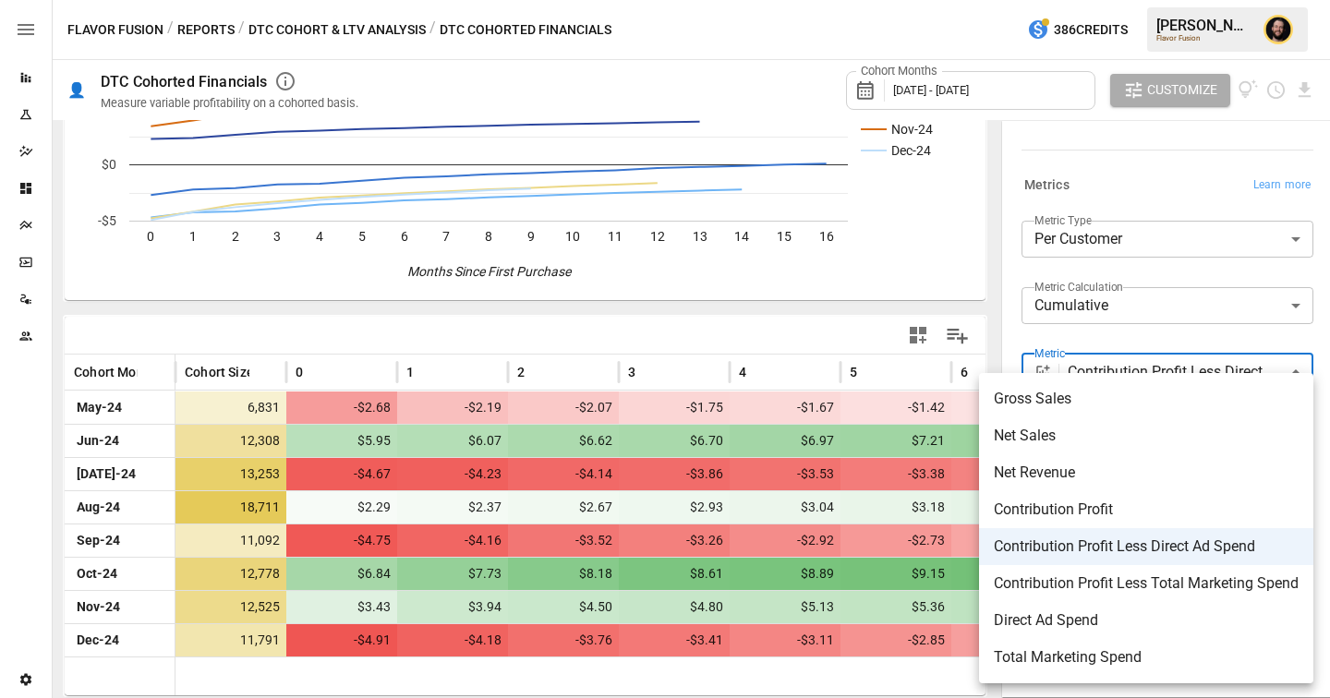
click at [34, 73] on div at bounding box center [665, 349] width 1330 height 698
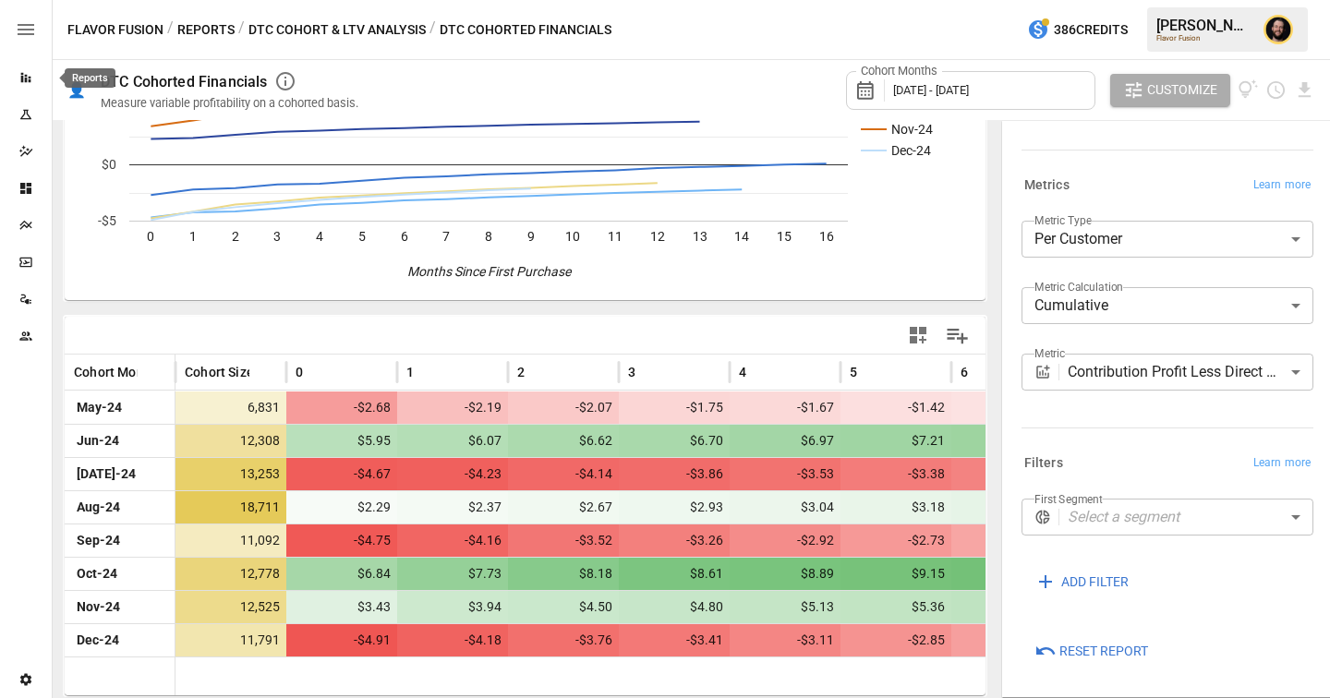
click at [29, 79] on icon "Reports" at bounding box center [26, 78] width 10 height 10
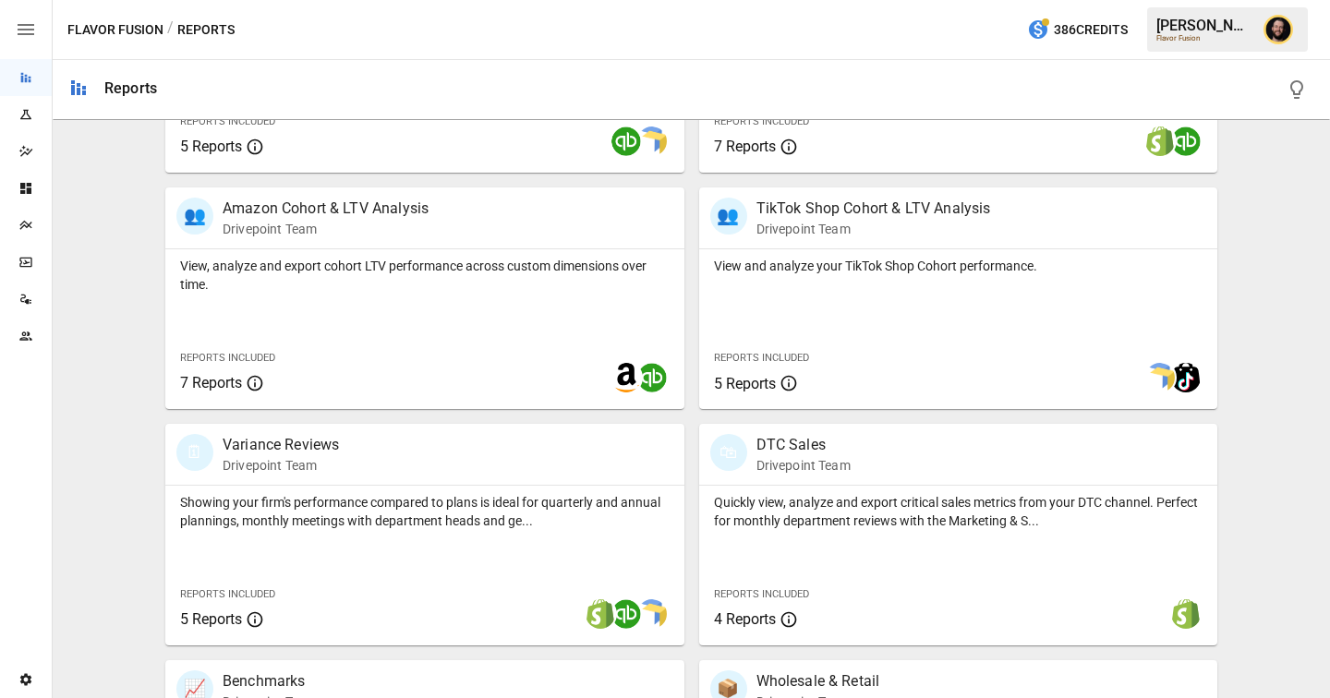
scroll to position [1040, 0]
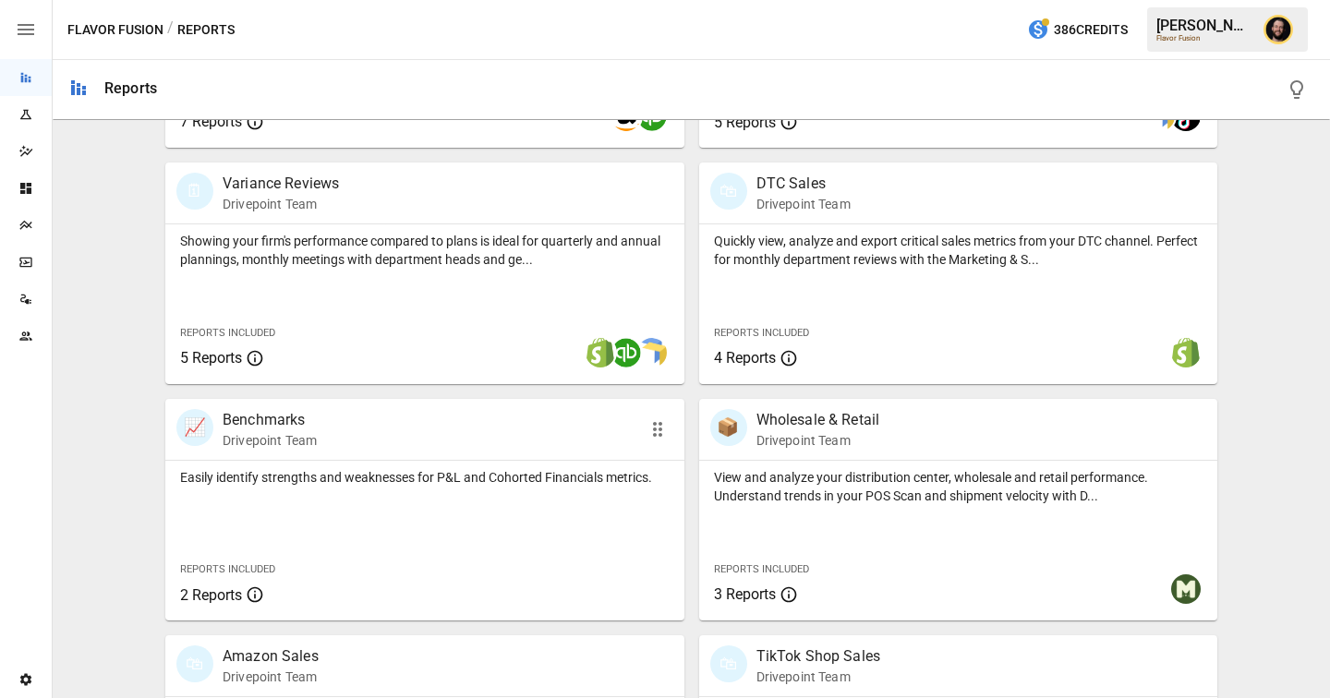
click at [355, 481] on p "Easily identify strengths and weaknesses for P&L and Cohorted Financials metric…" at bounding box center [424, 477] width 489 height 18
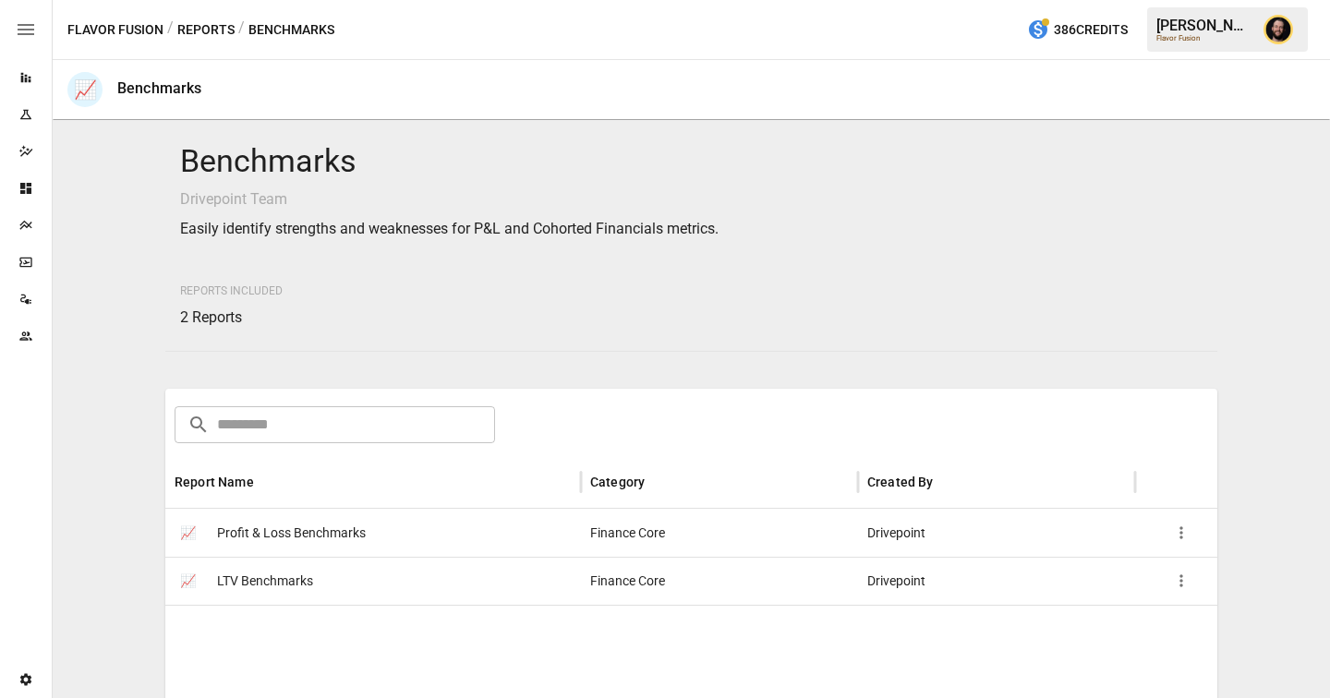
scroll to position [99, 0]
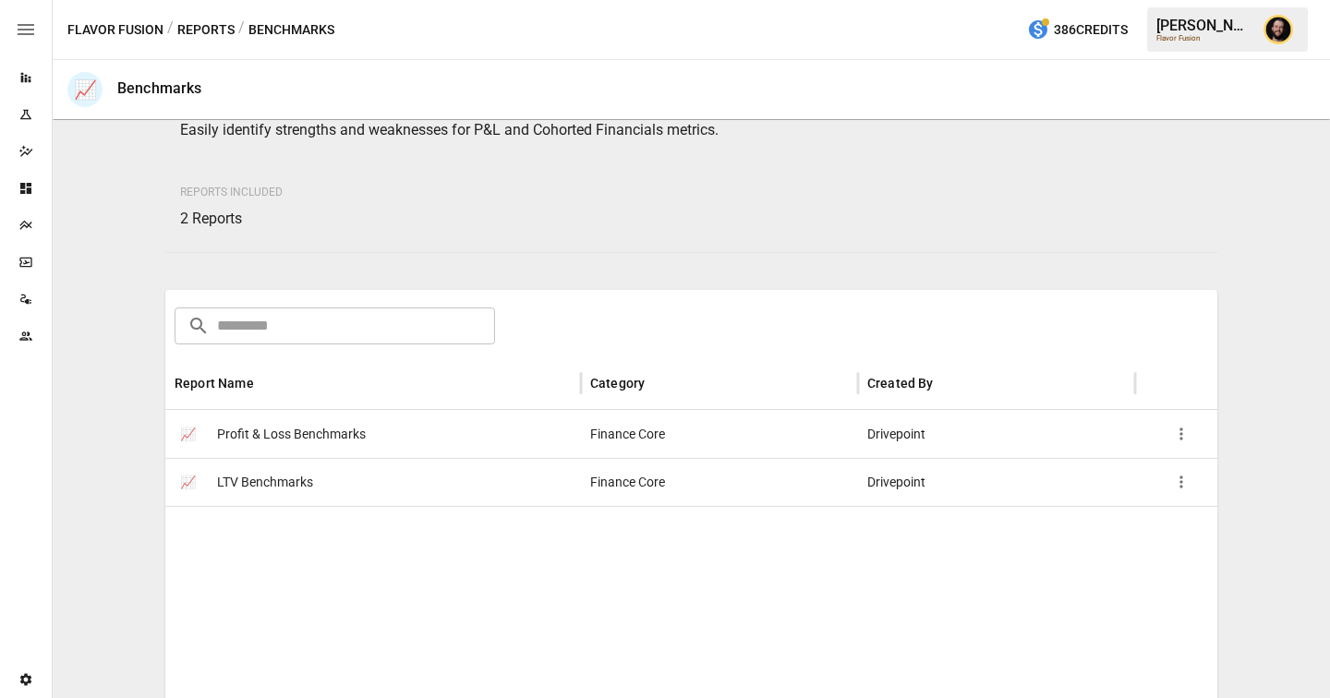
click at [334, 492] on div "📈 LTV Benchmarks" at bounding box center [373, 482] width 416 height 48
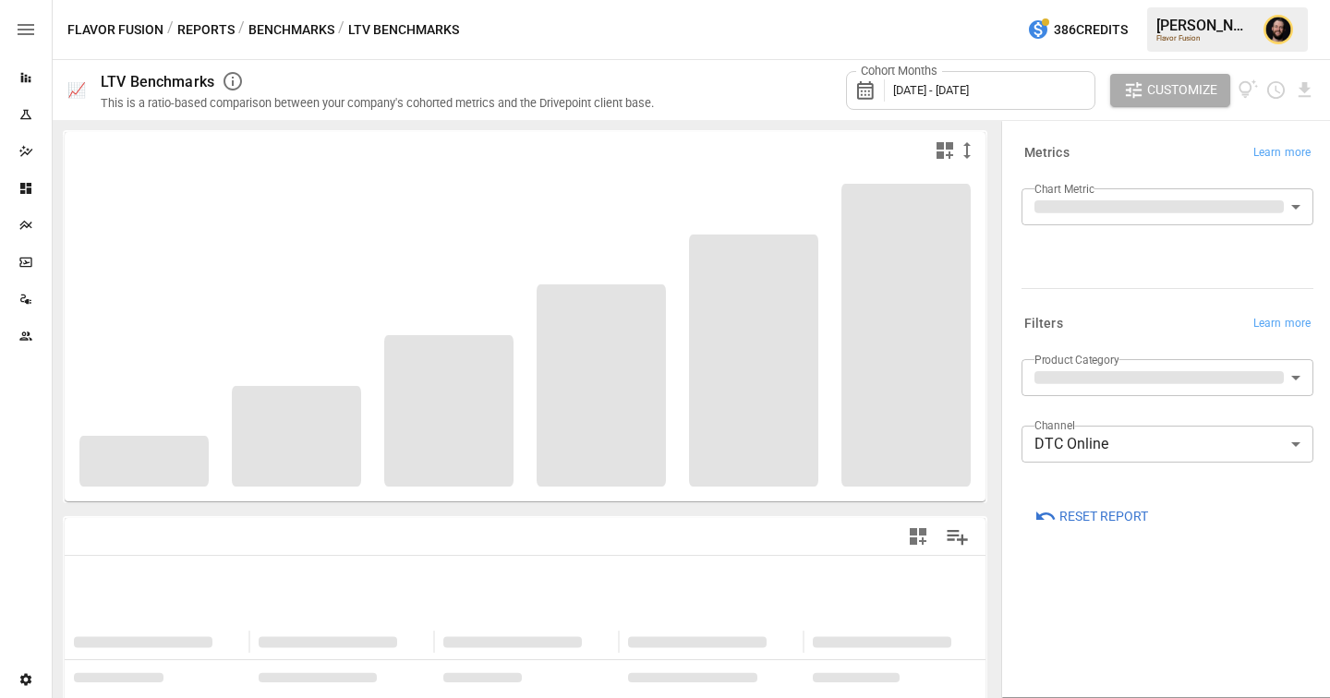
click at [1142, 0] on body "**********" at bounding box center [665, 0] width 1330 height 0
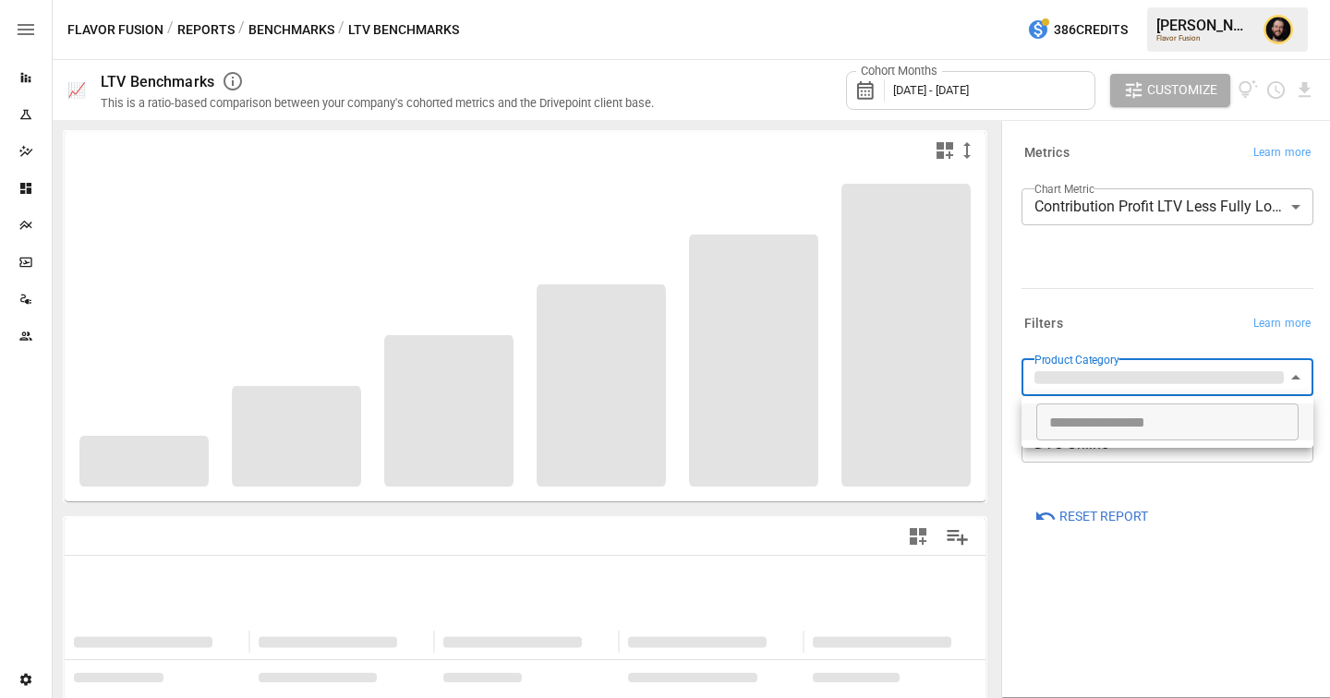
click at [1151, 313] on div at bounding box center [665, 349] width 1330 height 698
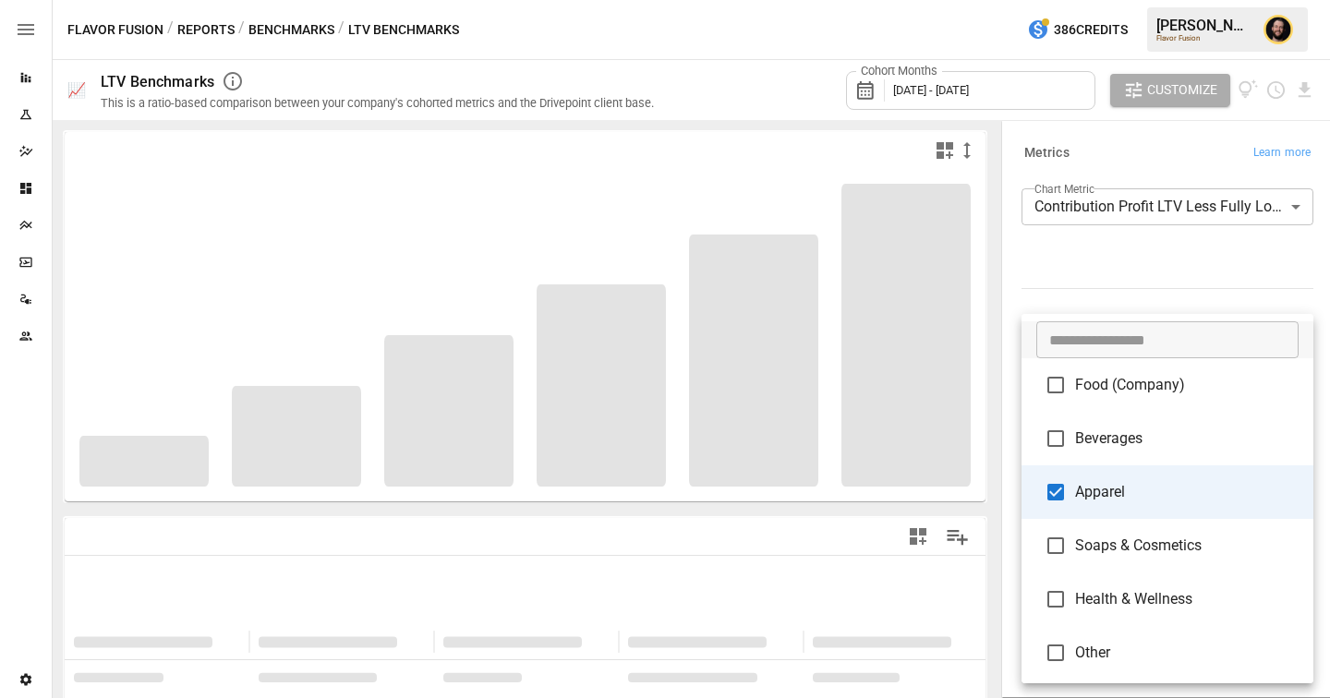
click at [1114, 0] on body "**********" at bounding box center [665, 0] width 1330 height 0
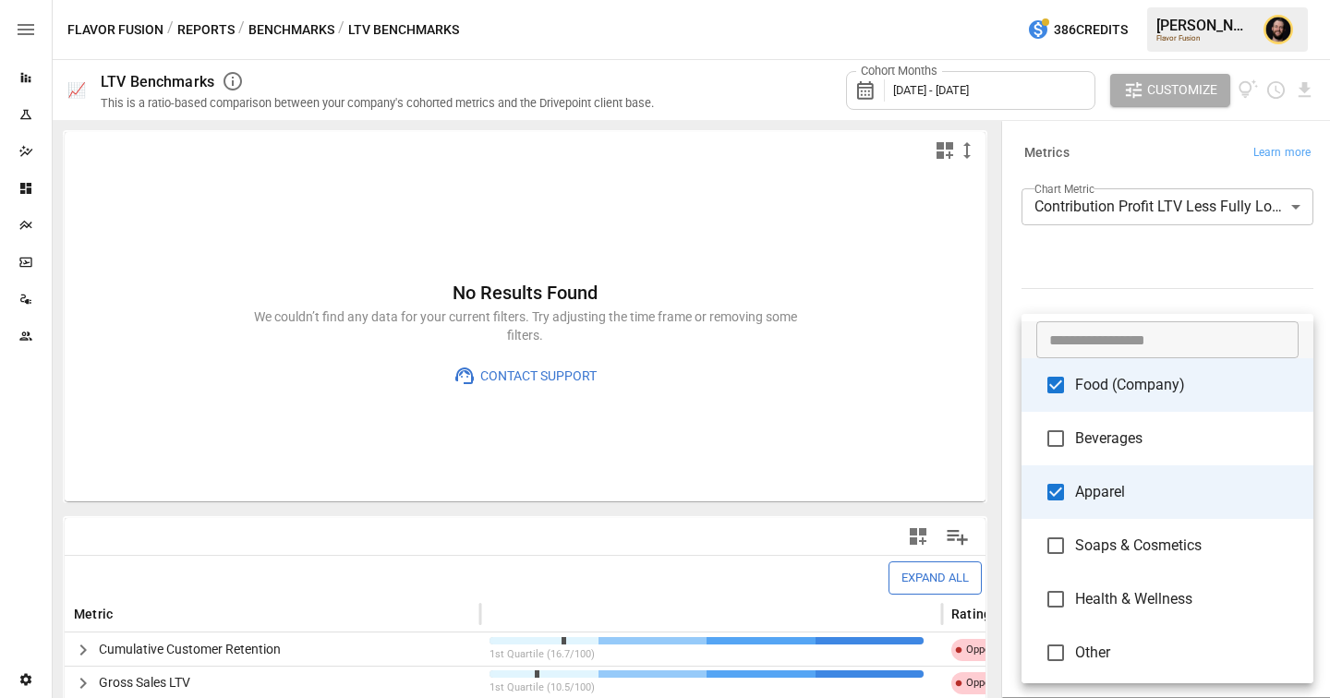
type input "**********"
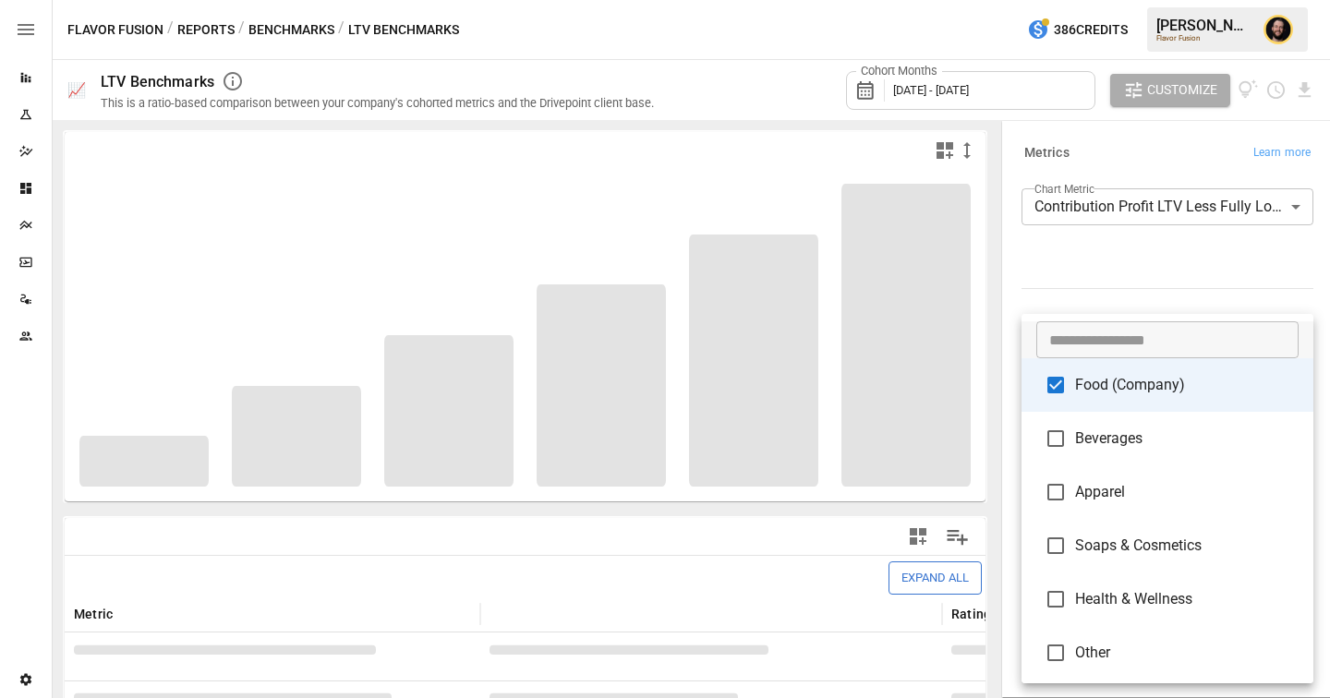
click at [1134, 238] on div at bounding box center [665, 349] width 1330 height 698
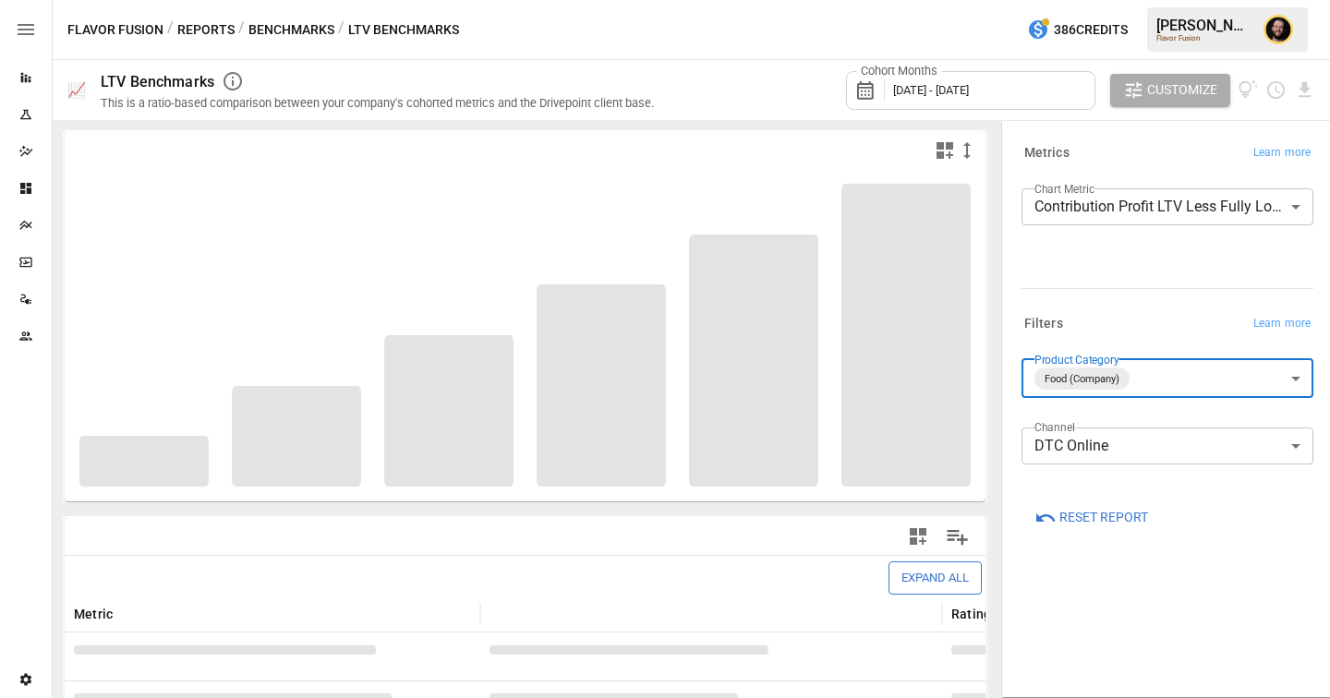
click at [1102, 427] on div "**********" at bounding box center [1167, 419] width 292 height 120
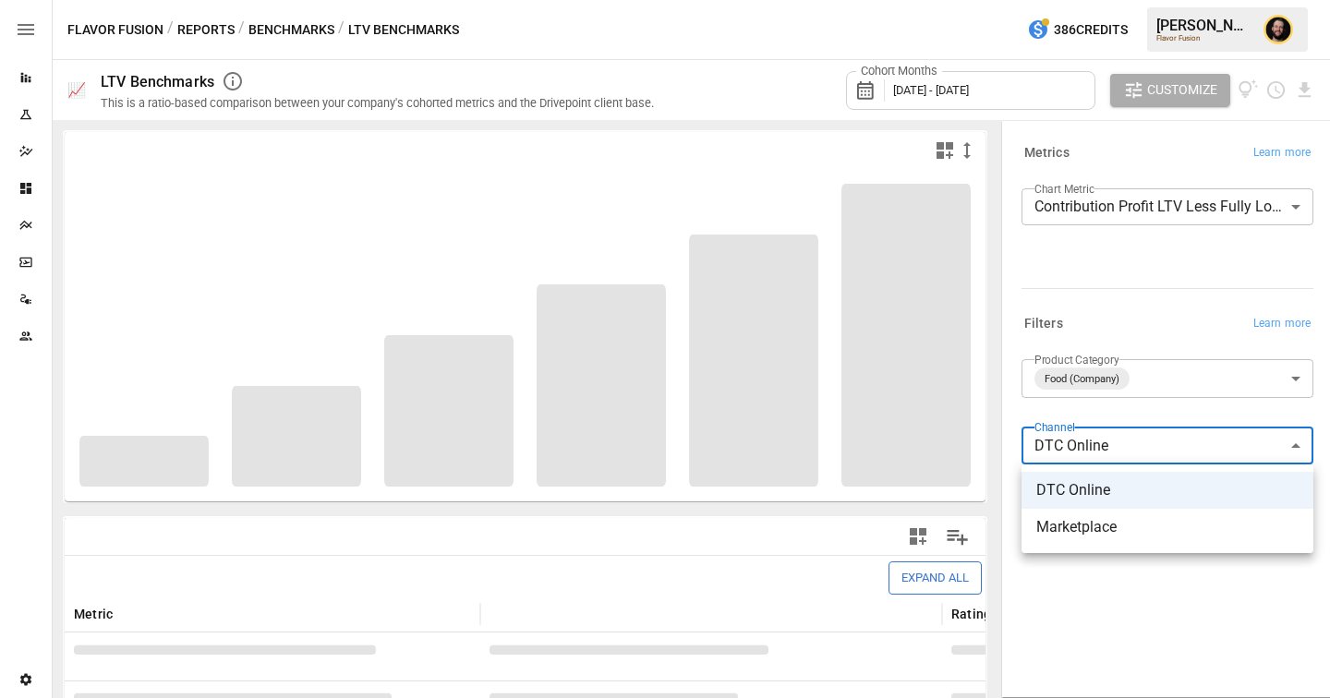
click at [1102, 0] on body "Reports Experiments Dazzler Studio Dashboards Plans SmartModel ™ Data Sources T…" at bounding box center [665, 0] width 1330 height 0
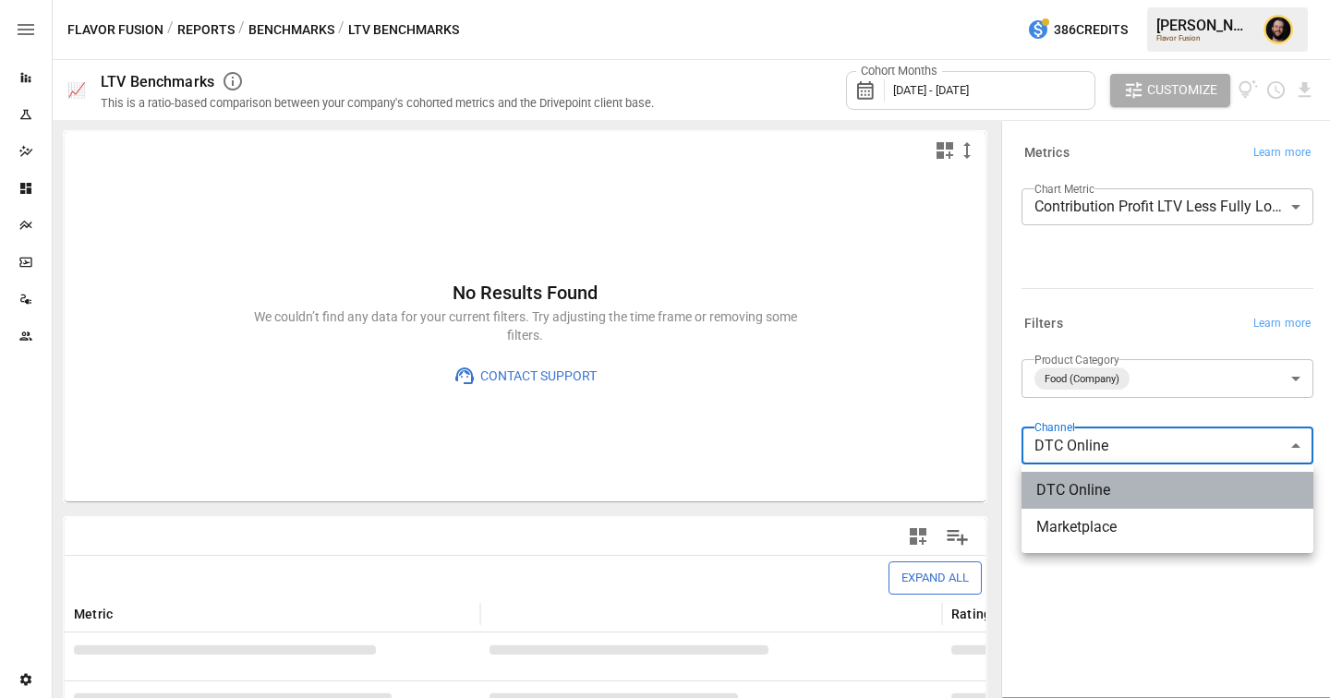
click at [1112, 492] on span "DTC Online" at bounding box center [1167, 490] width 262 height 22
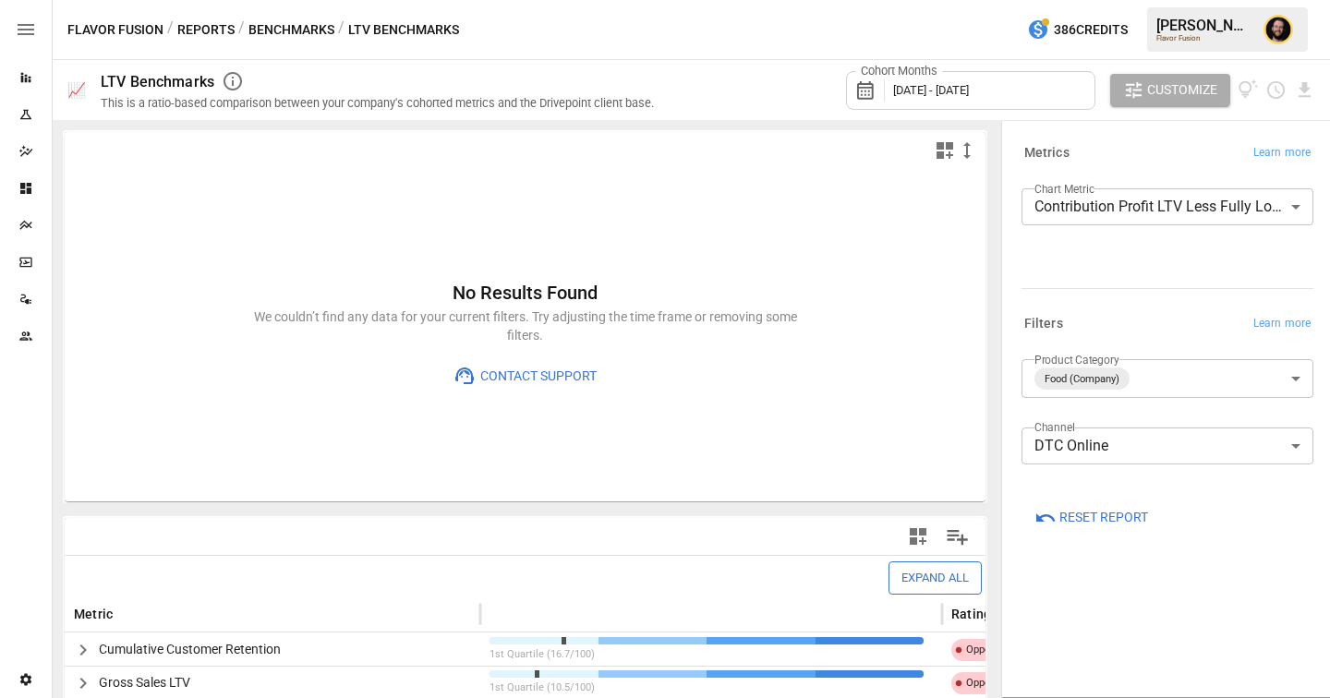
click at [1129, 281] on div at bounding box center [1163, 285] width 299 height 8
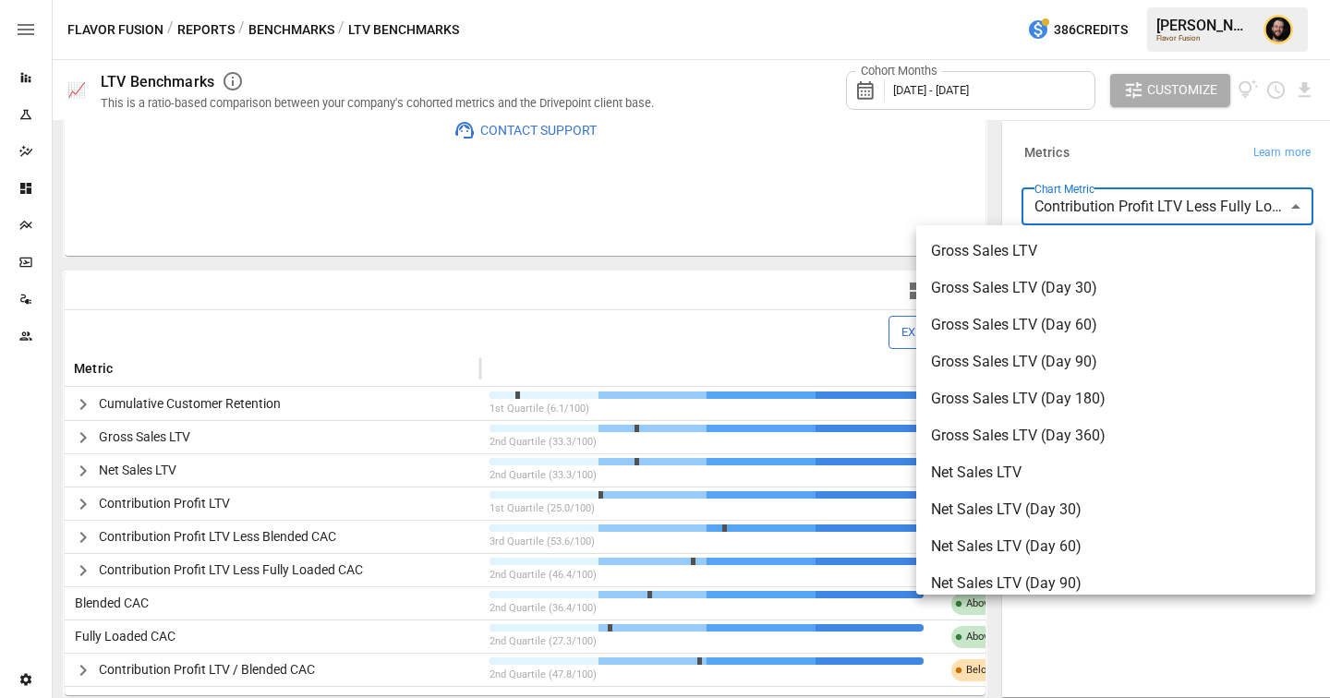
click at [1120, 0] on body "Reports Experiments Dazzler Studio Dashboards Plans SmartModel ™ Data Sources T…" at bounding box center [665, 0] width 1330 height 0
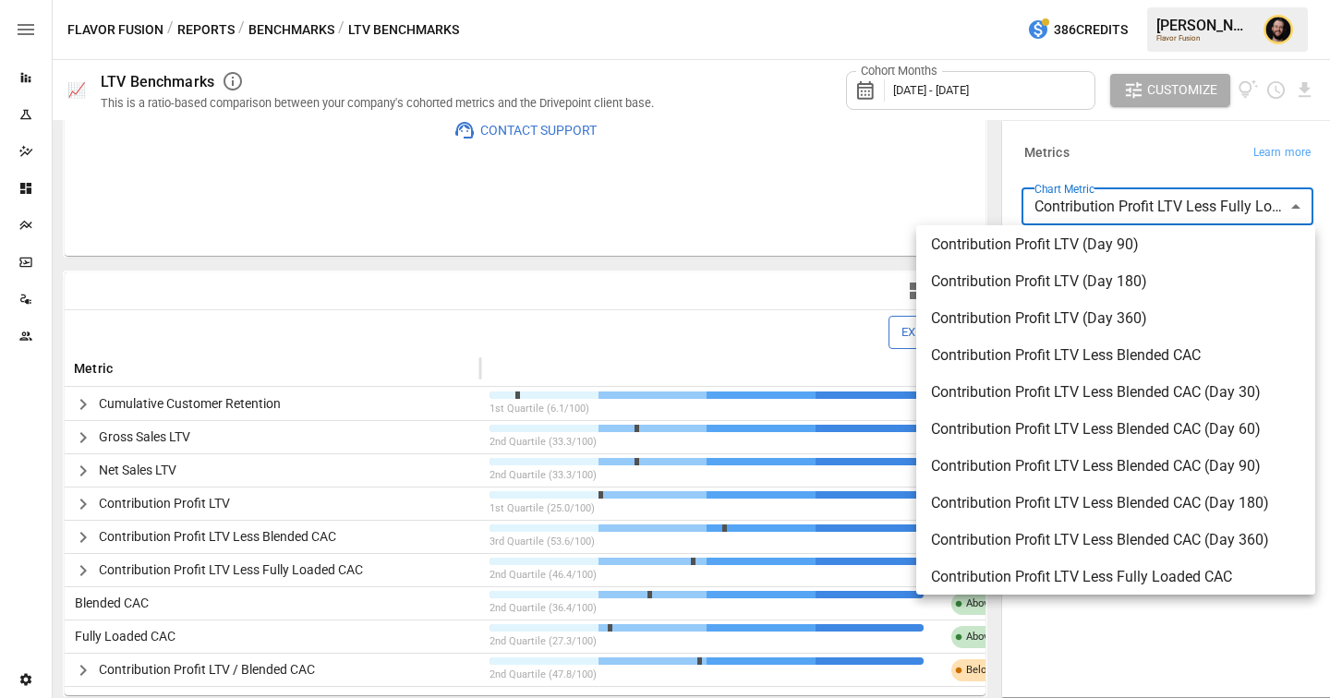
scroll to position [606, 0]
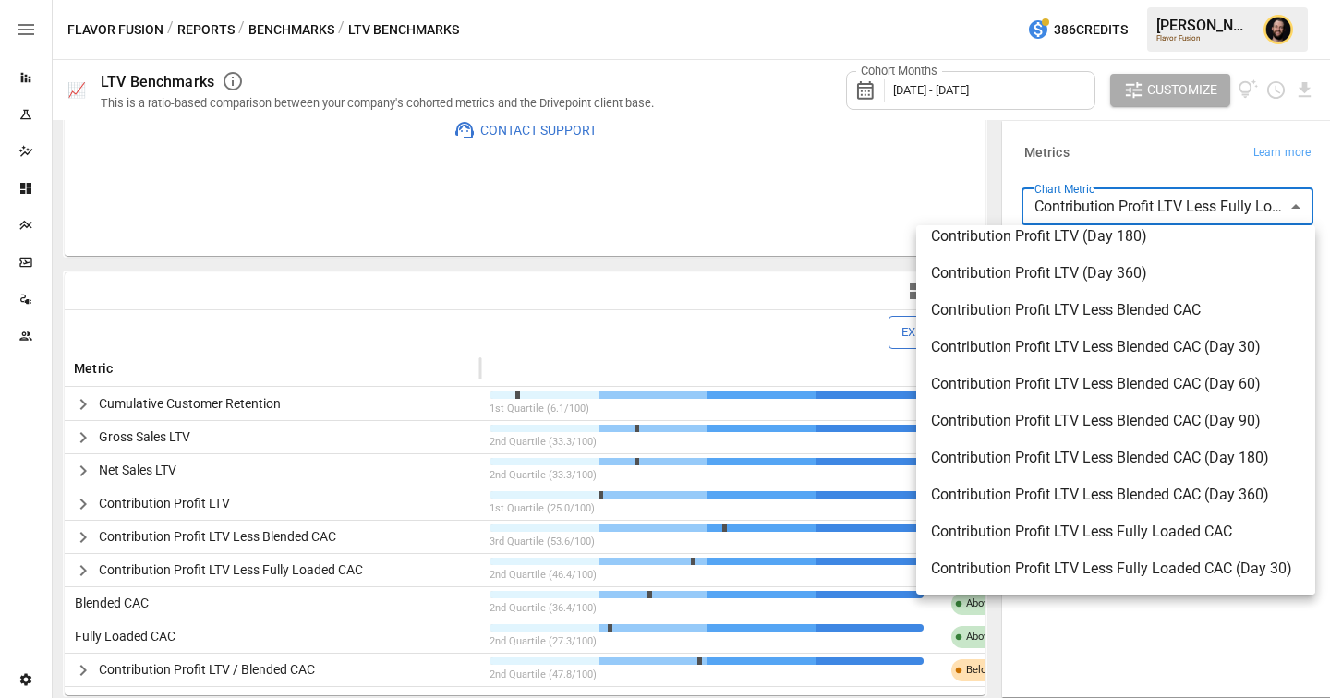
click at [1157, 493] on span "Contribution Profit LTV Less Blended CAC (Day 360)" at bounding box center [1115, 495] width 369 height 22
type input "**********"
